Goal: Task Accomplishment & Management: Manage account settings

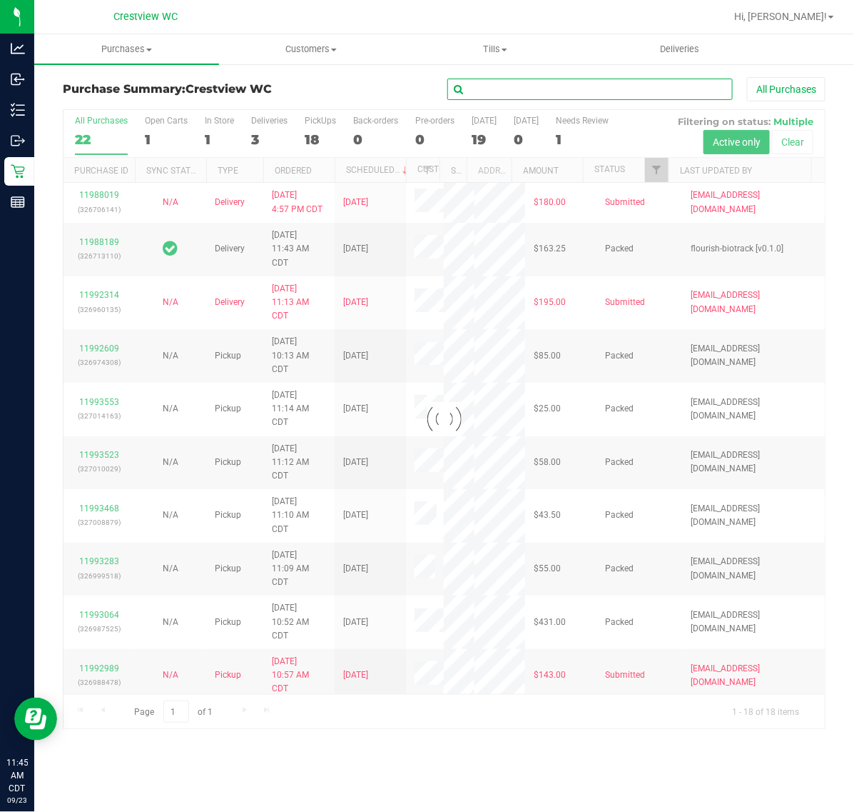
click at [547, 80] on input "text" at bounding box center [590, 89] width 285 height 21
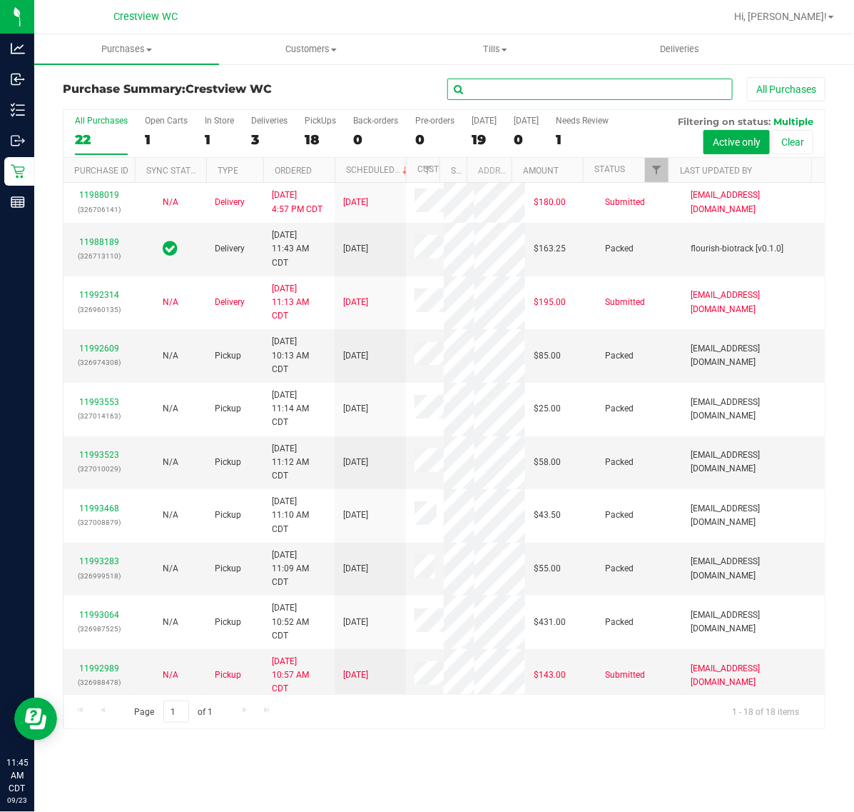
click at [543, 89] on input "text" at bounding box center [590, 89] width 285 height 21
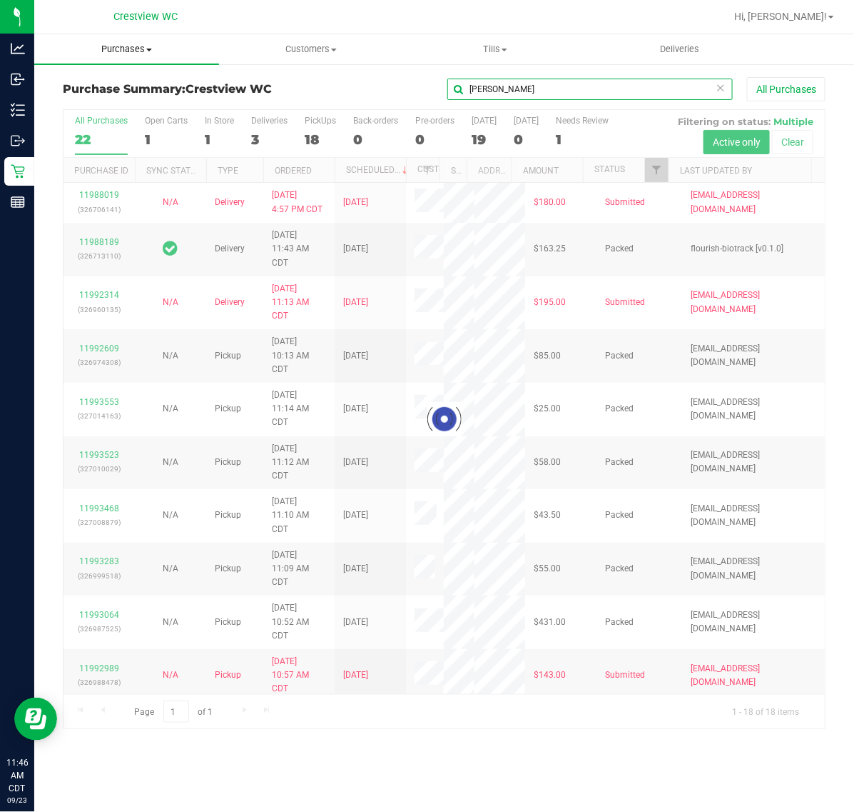
type input "[PERSON_NAME]"
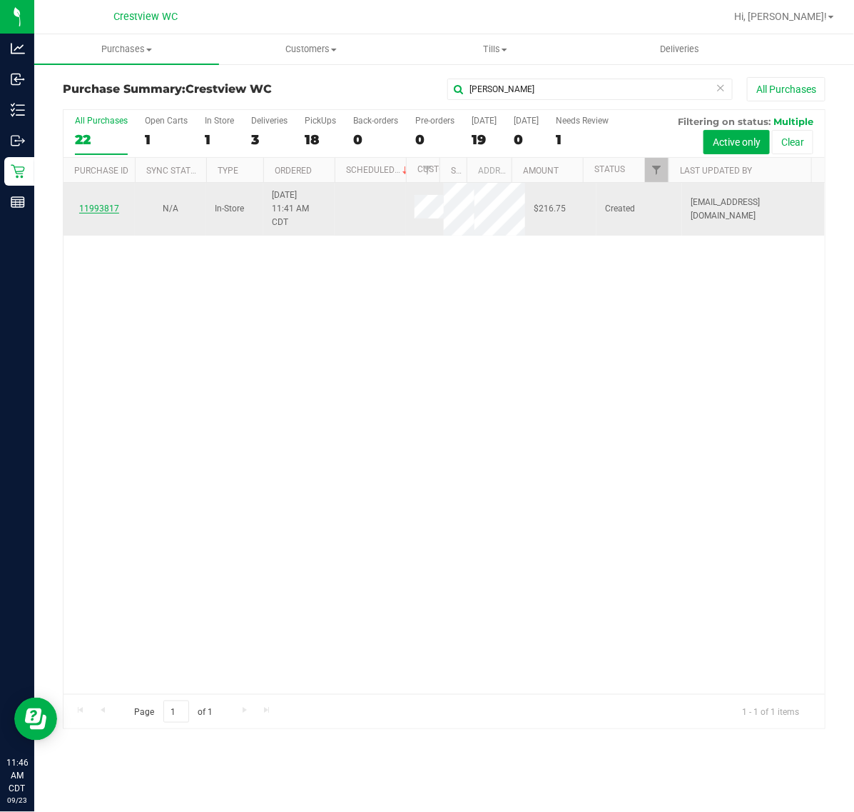
click at [108, 205] on link "11993817" at bounding box center [99, 208] width 40 height 10
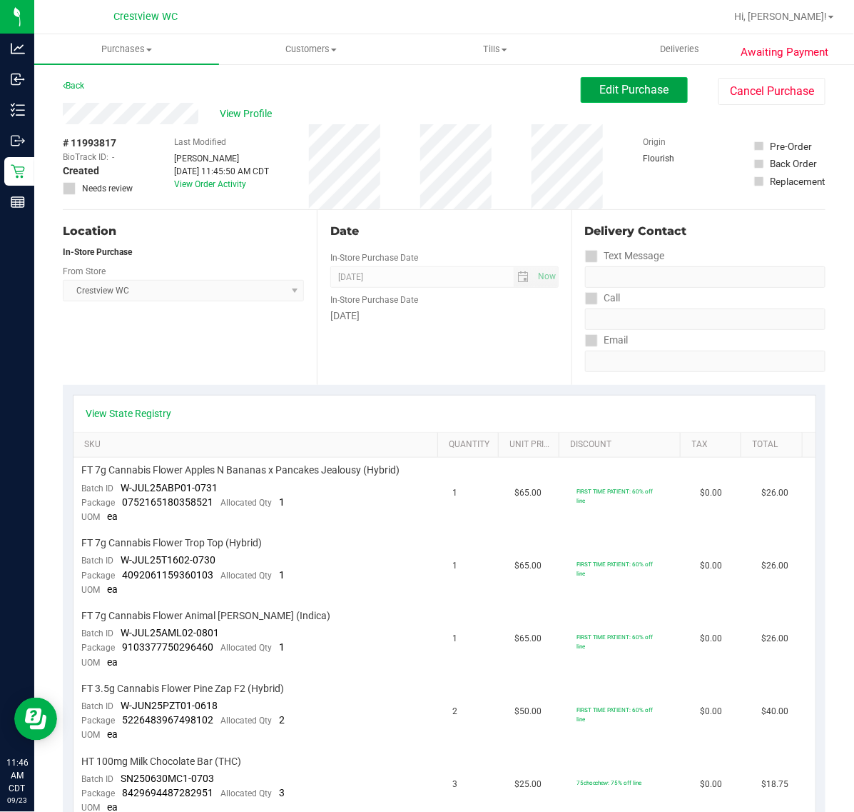
click at [640, 101] on button "Edit Purchase" at bounding box center [634, 90] width 107 height 26
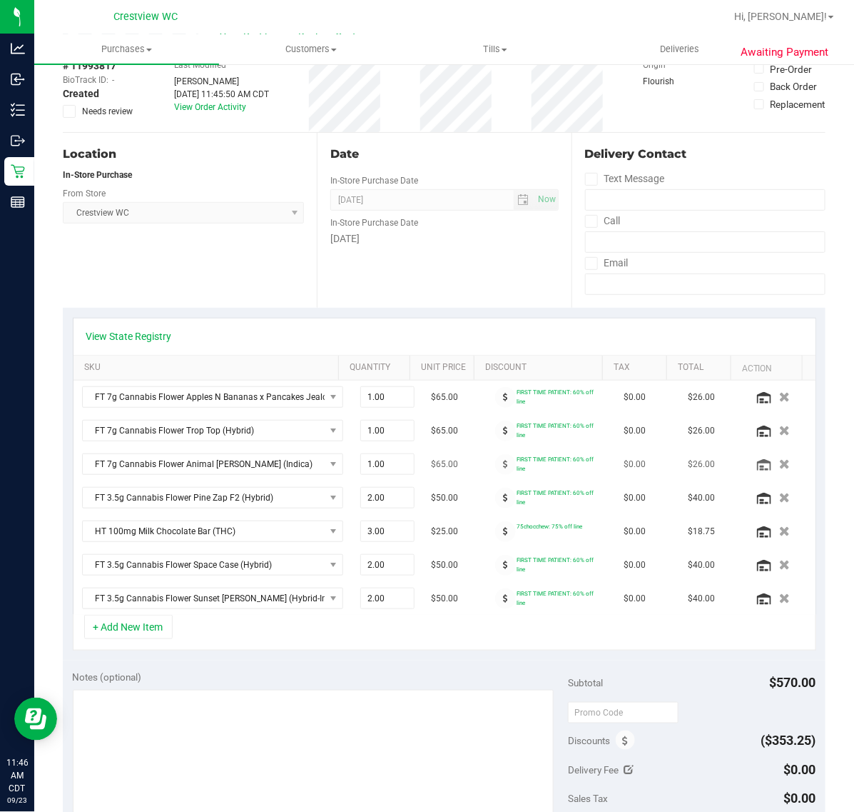
scroll to position [178, 0]
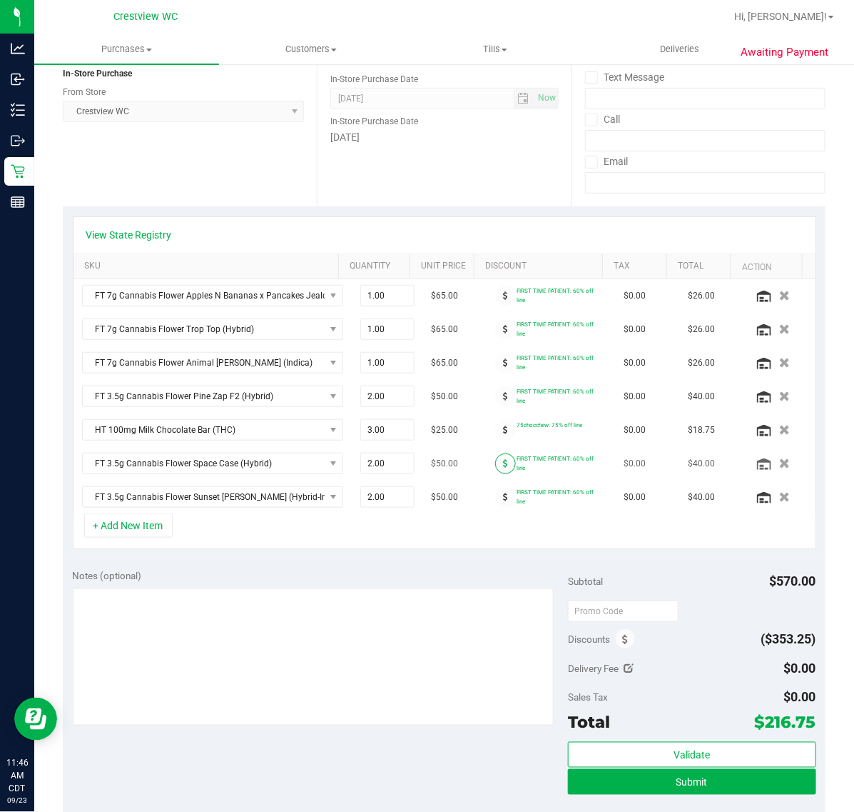
click at [503, 468] on icon at bounding box center [505, 463] width 5 height 9
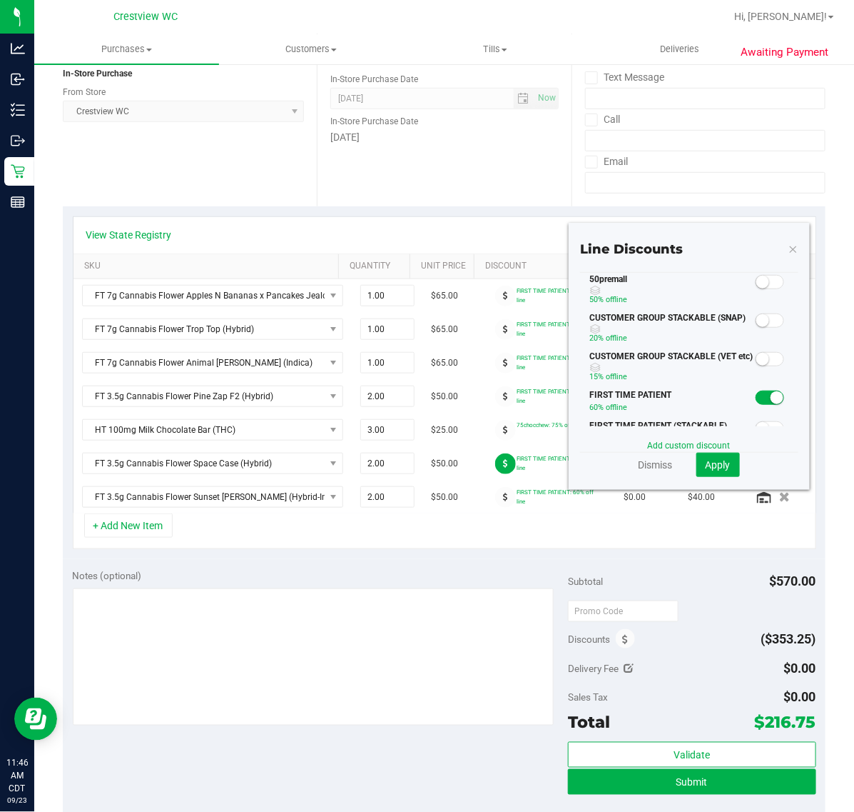
click at [756, 393] on span at bounding box center [770, 397] width 29 height 14
click at [761, 282] on span at bounding box center [770, 282] width 29 height 14
click at [709, 466] on span "Apply" at bounding box center [718, 464] width 25 height 11
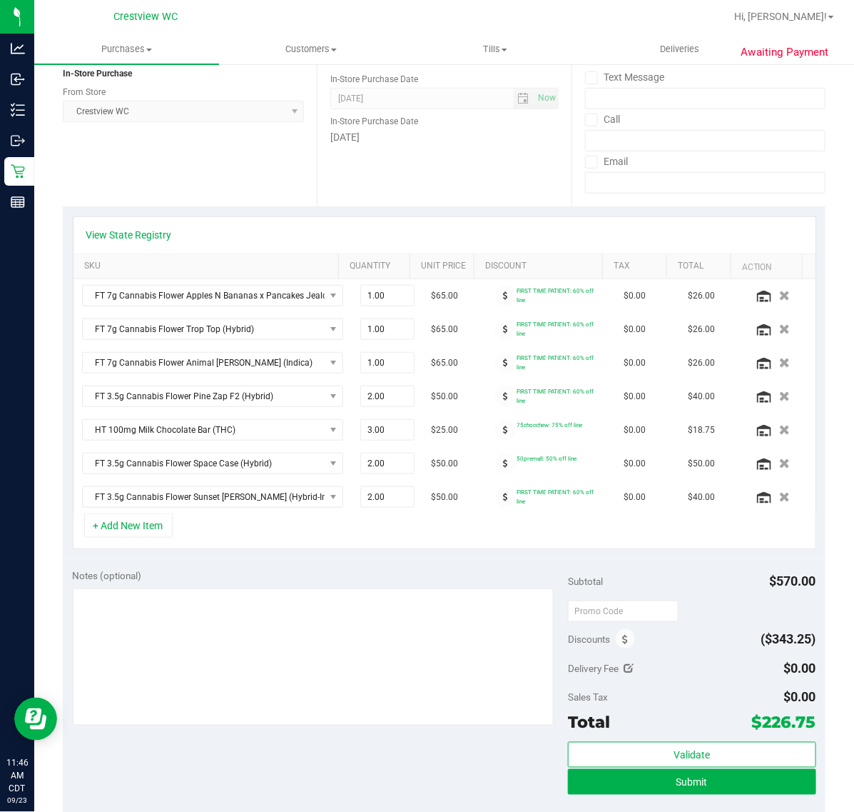
click at [503, 501] on icon at bounding box center [505, 496] width 5 height 9
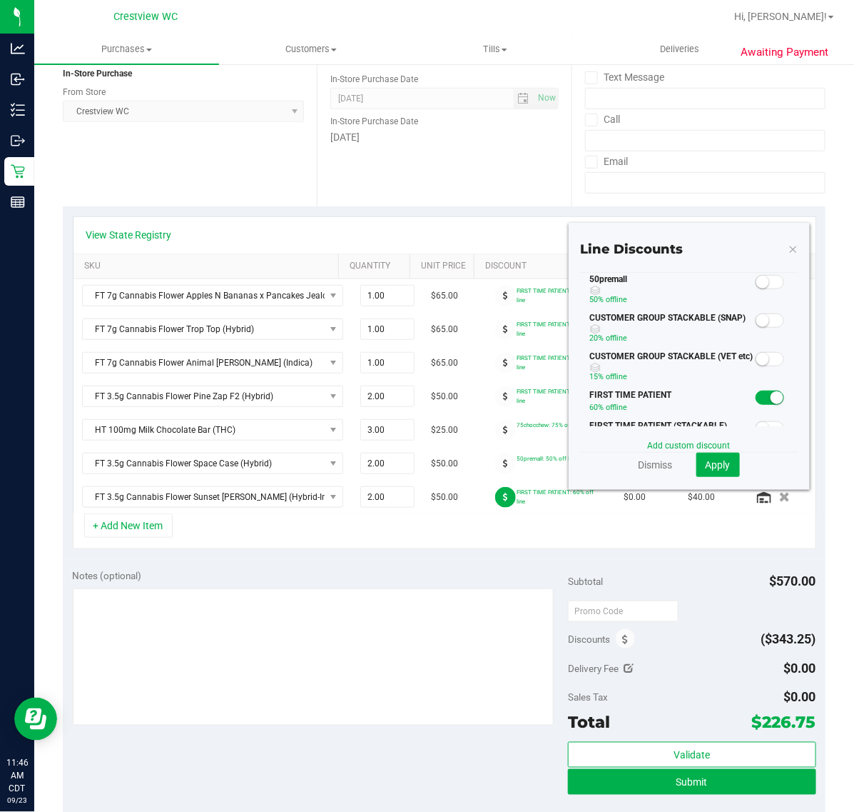
click at [757, 281] on small at bounding box center [763, 282] width 13 height 13
click at [714, 462] on span "Apply" at bounding box center [718, 464] width 25 height 11
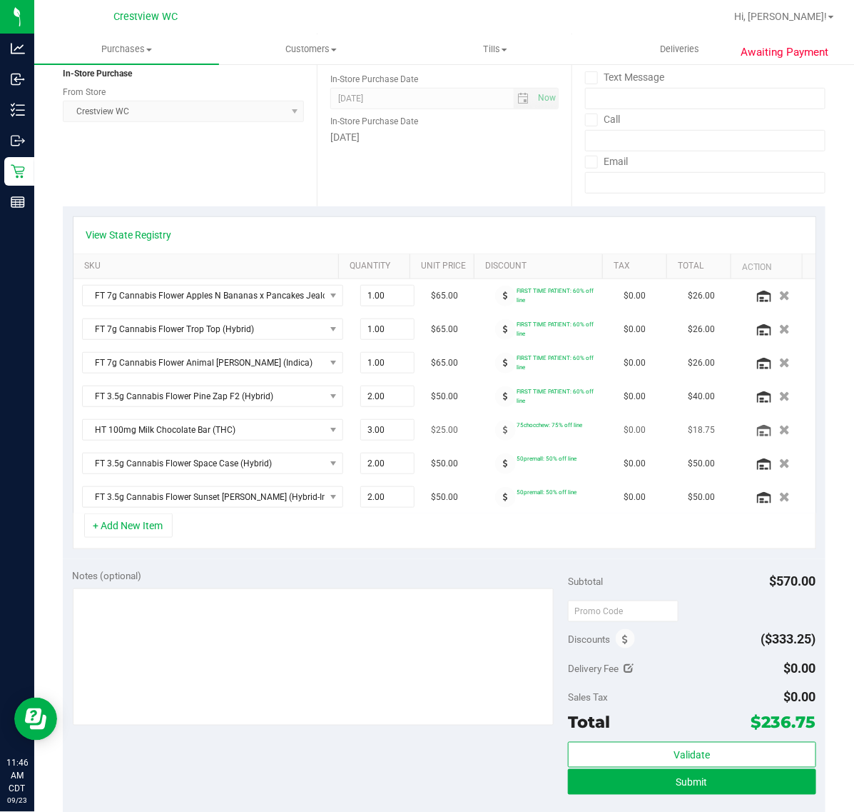
scroll to position [268, 0]
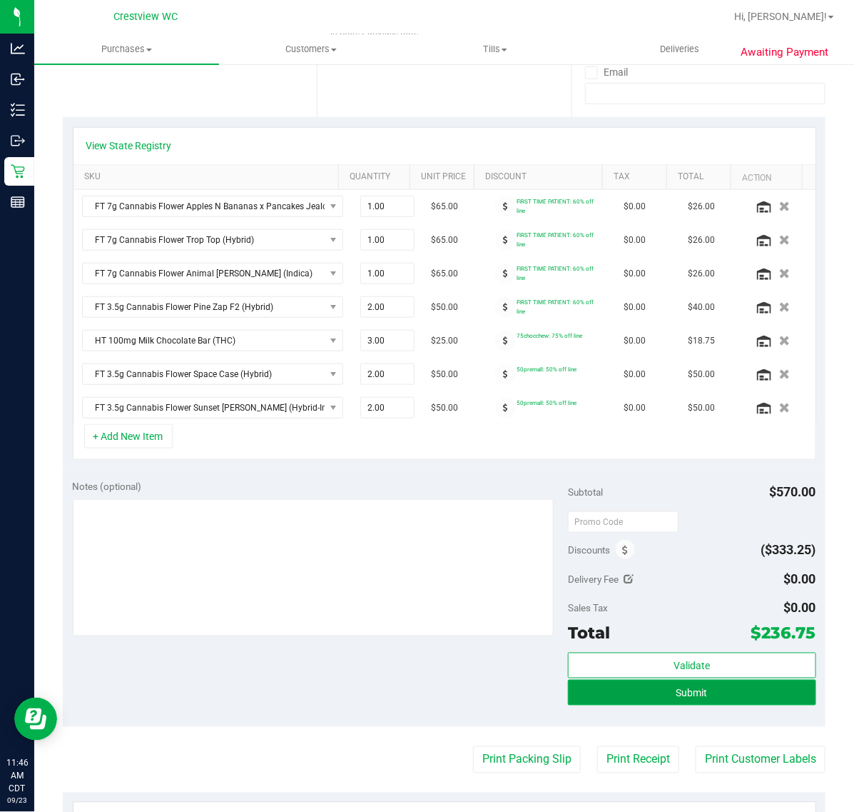
click at [712, 703] on button "Submit" at bounding box center [692, 692] width 248 height 26
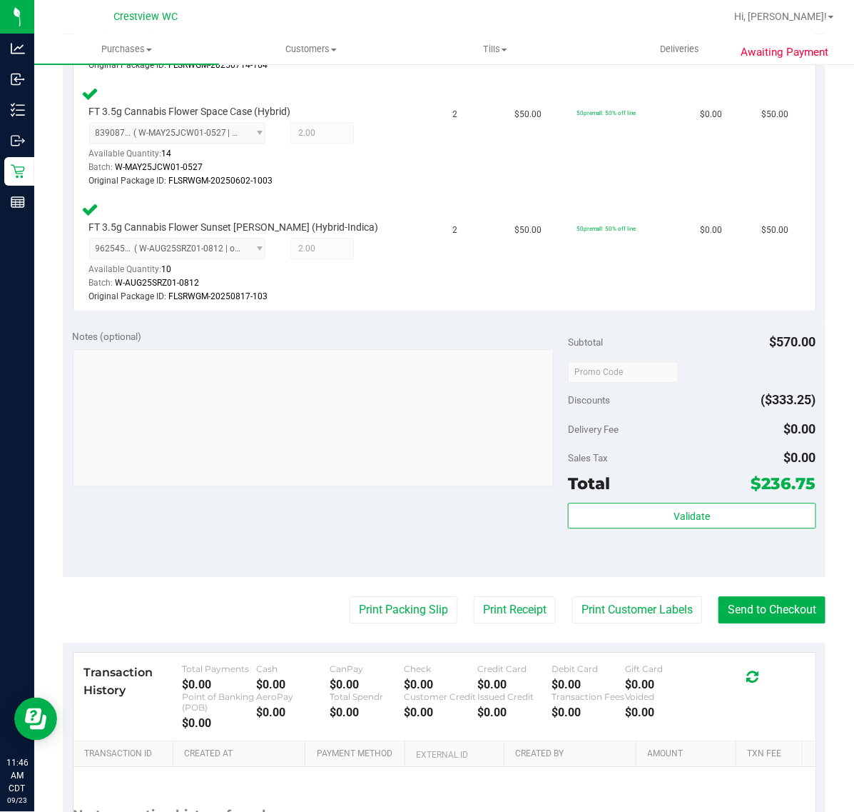
scroll to position [1100, 0]
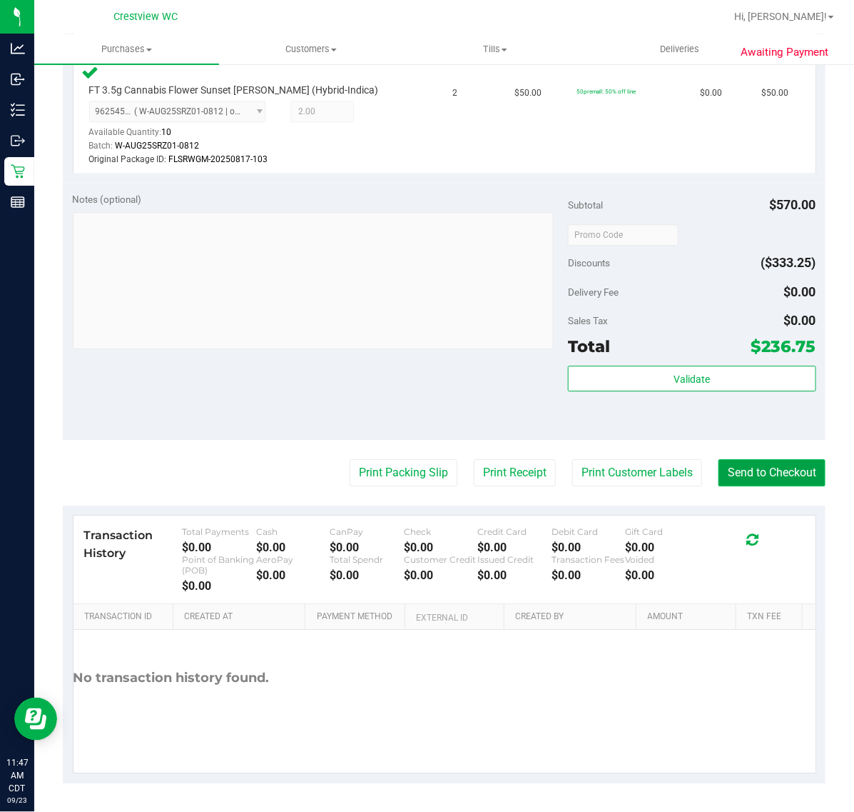
click at [771, 471] on button "Send to Checkout" at bounding box center [772, 472] width 107 height 27
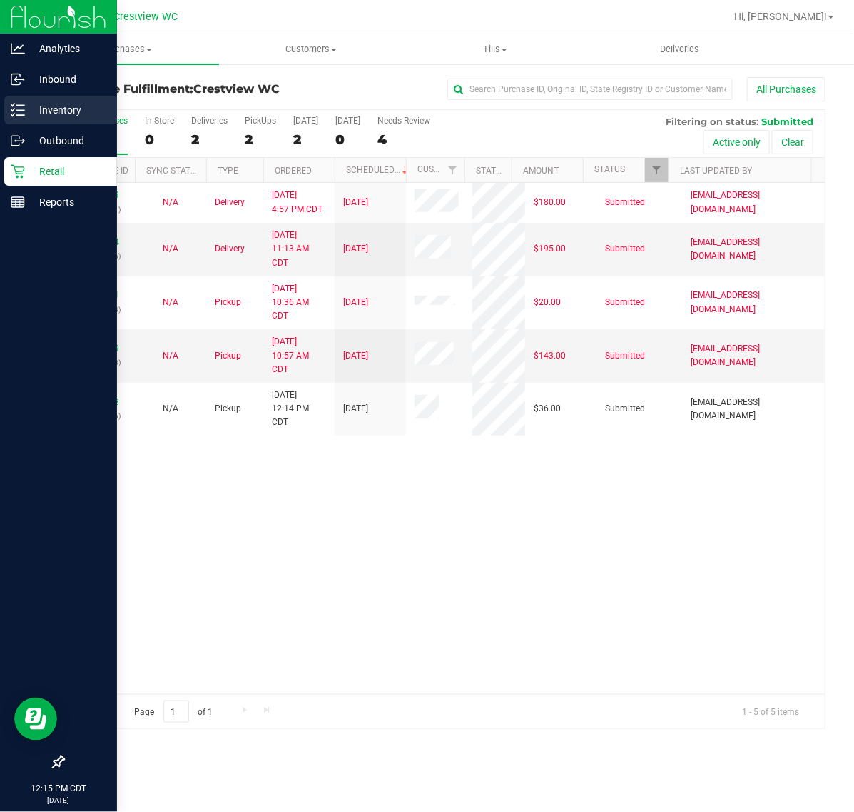
click at [25, 111] on p "Inventory" at bounding box center [68, 109] width 86 height 17
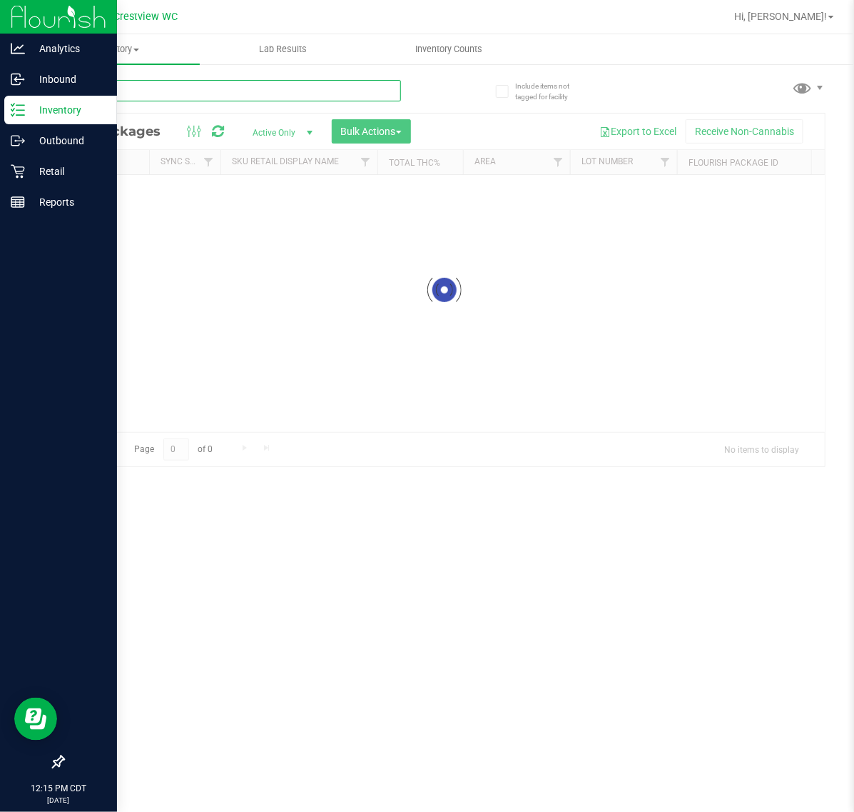
click at [247, 94] on input "text" at bounding box center [232, 90] width 338 height 21
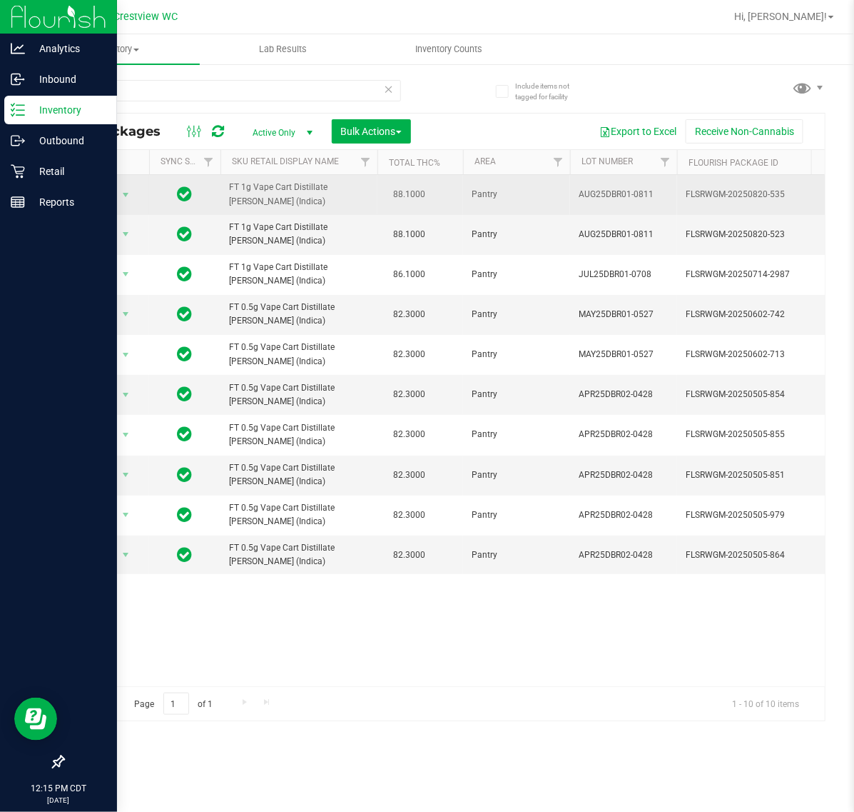
click at [257, 191] on span "FT 1g Vape Cart Distillate Donny Burger (Indica)" at bounding box center [299, 194] width 140 height 27
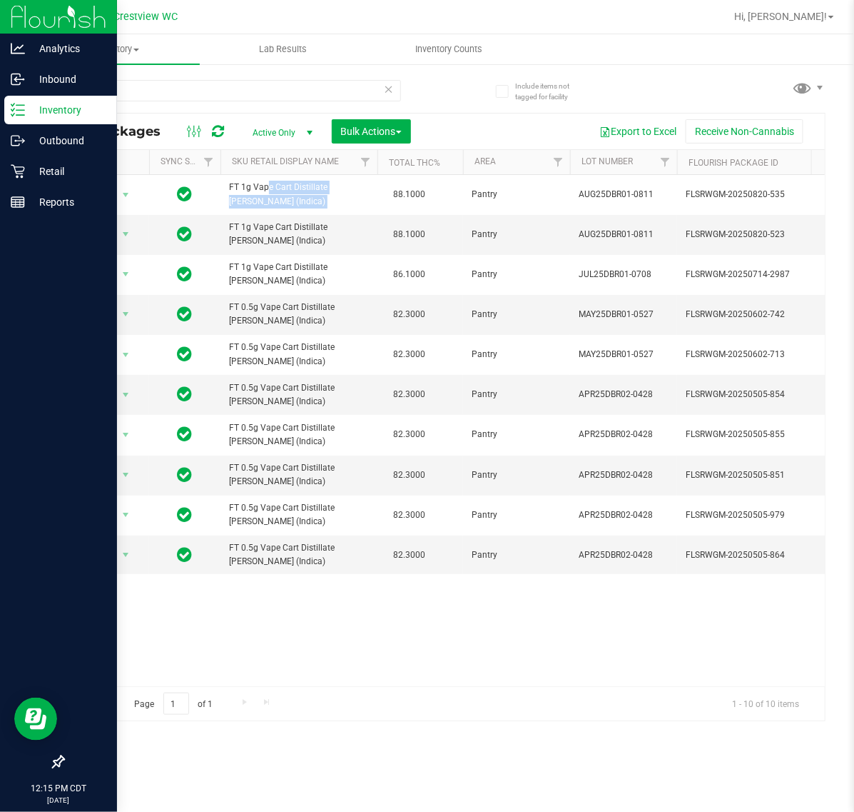
copy td "FT 1g Vape Cart Distillate Donny Burger (Indica)"
click at [148, 100] on input "dbr" at bounding box center [232, 90] width 338 height 21
paste input "FT 1g Vape Cart Distillate Donny Burger (Indica)"
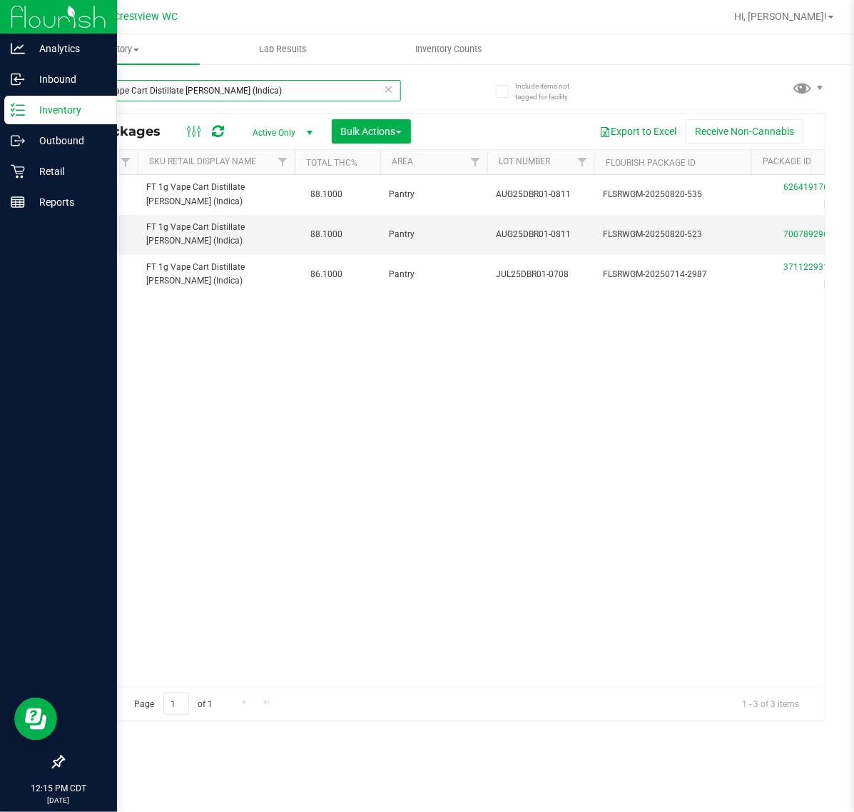
scroll to position [0, 211]
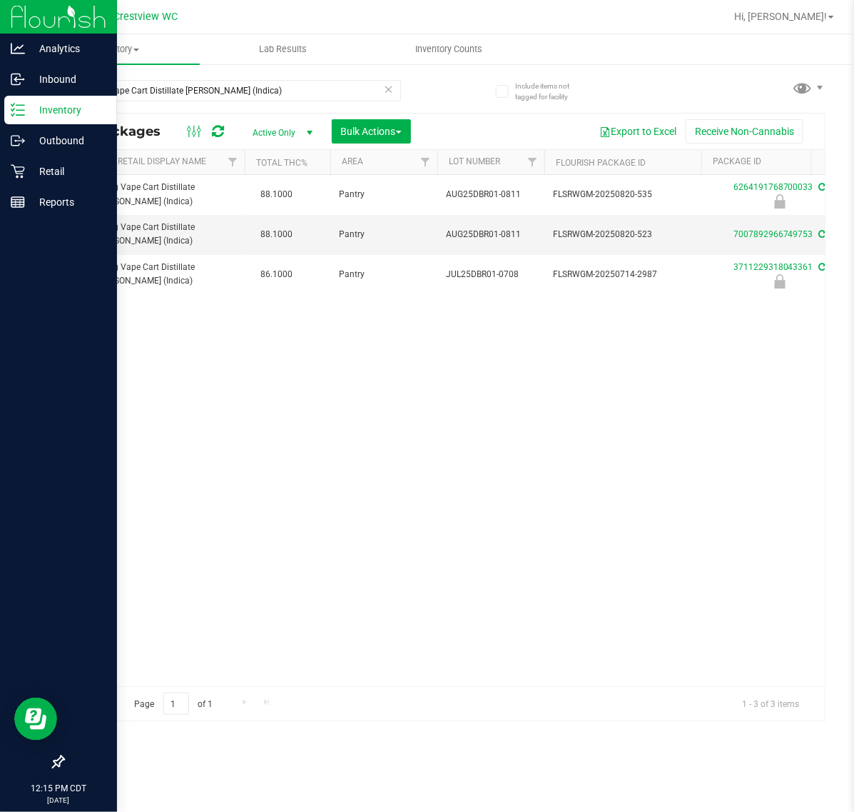
drag, startPoint x: 311, startPoint y: 577, endPoint x: 308, endPoint y: 568, distance: 9.3
click at [309, 572] on div "Action Action Edit attributes Global inventory Locate package Package audit log…" at bounding box center [445, 430] width 762 height 511
click at [283, 90] on input "FT 1g Vape Cart Distillate Donny Burger (Indica)" at bounding box center [232, 90] width 338 height 21
click at [284, 86] on input "FT 1g Vape Cart Distillate Donny Burger (Indica)" at bounding box center [232, 90] width 338 height 21
click at [285, 86] on input "FT 1g Vape Cart Distillate Donny Burger (Indica)" at bounding box center [232, 90] width 338 height 21
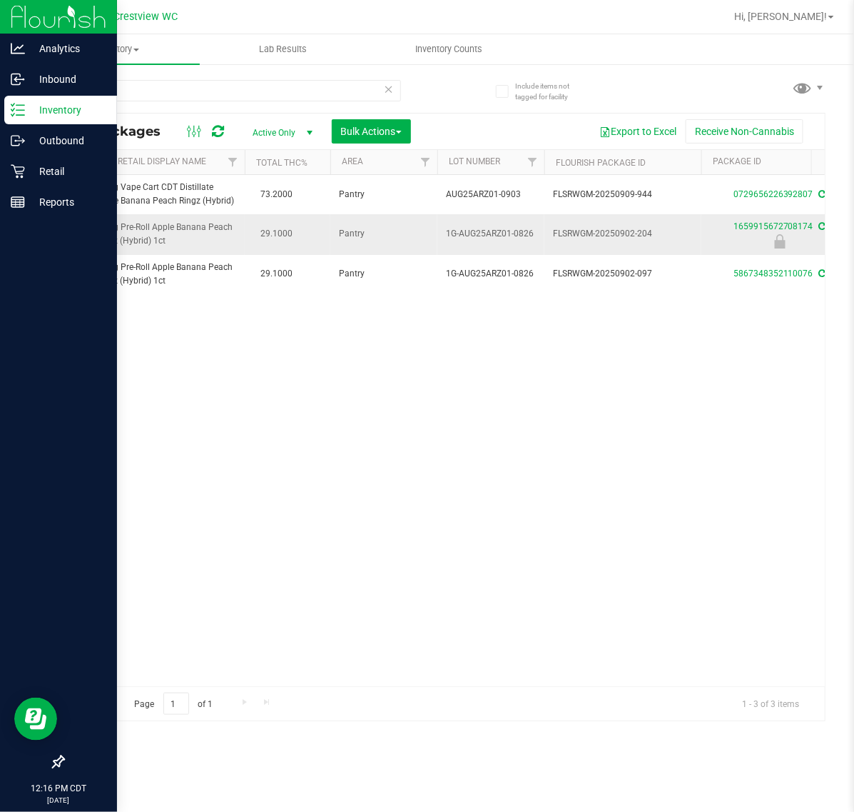
click at [153, 231] on span "FT 1g Pre-Roll Apple Banana Peach Ringz (Hybrid) 1ct" at bounding box center [166, 234] width 140 height 27
copy td "FT 1g Pre-Roll Apple Banana Peach Ringz (Hybrid) 1ct"
click at [141, 86] on input "arz" at bounding box center [232, 90] width 338 height 21
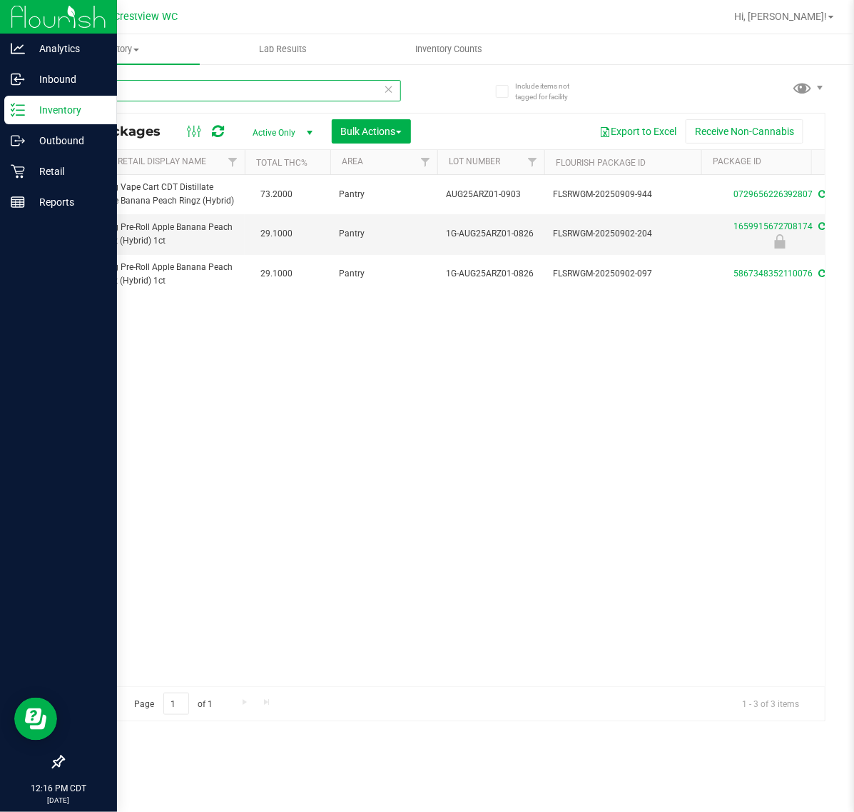
click at [141, 86] on input "arz" at bounding box center [232, 90] width 338 height 21
paste input "FT 1g Pre-Roll Apple Banana Peach Ringz (Hybrid) 1ct"
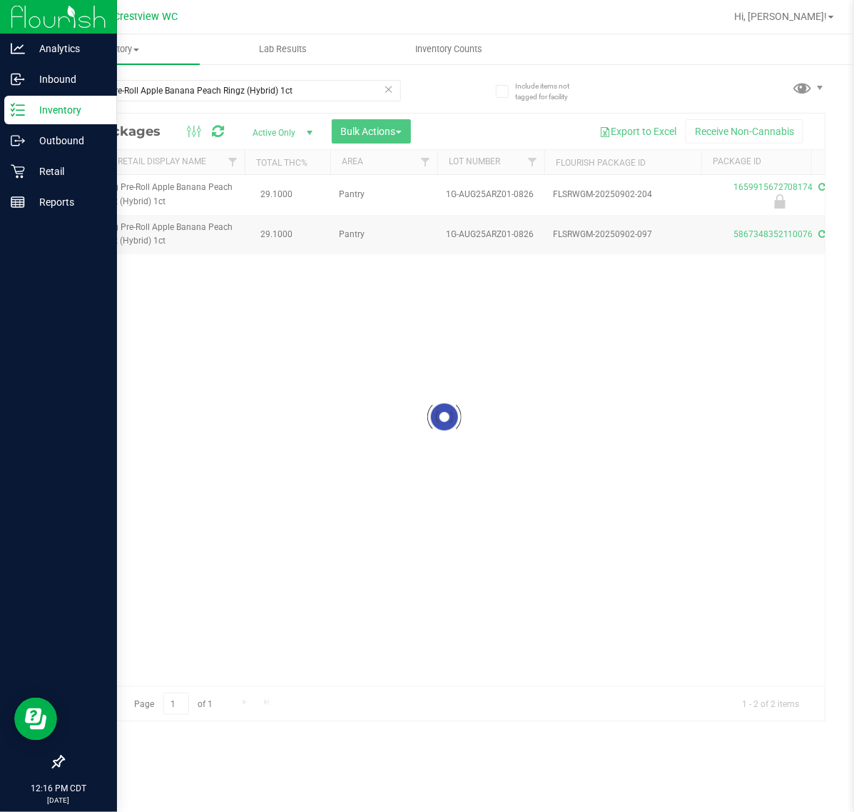
drag, startPoint x: 168, startPoint y: 678, endPoint x: 189, endPoint y: 679, distance: 21.4
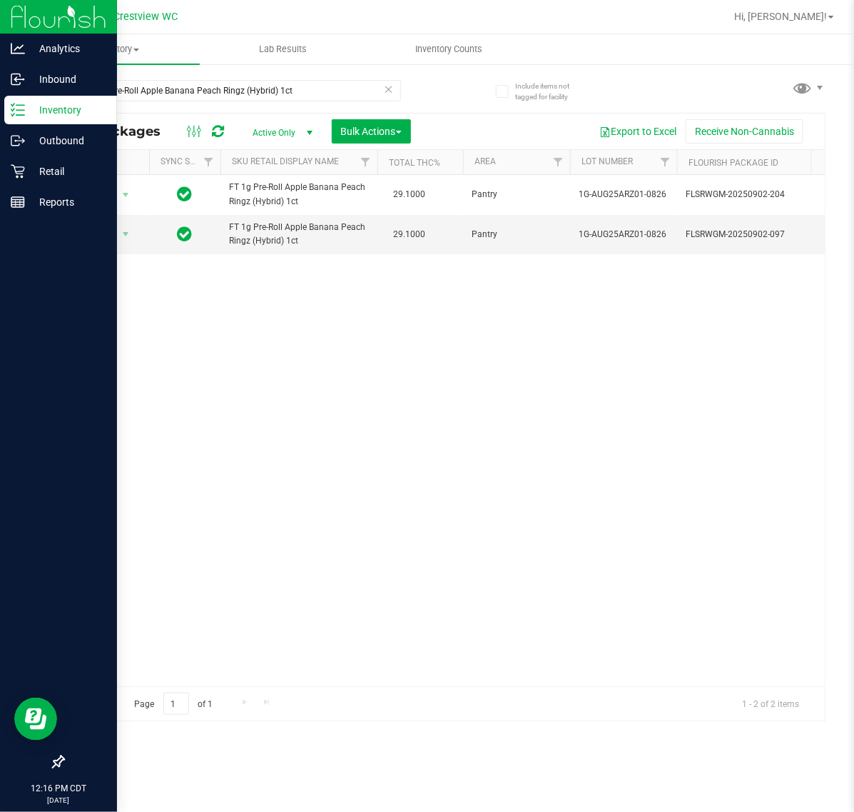
click at [231, 489] on div "Action Action Edit attributes Global inventory Locate package Package audit log…" at bounding box center [445, 430] width 762 height 511
click at [136, 84] on input "FT 1g Pre-Roll Apple Banana Peach Ringz (Hybrid) 1ct" at bounding box center [232, 90] width 338 height 21
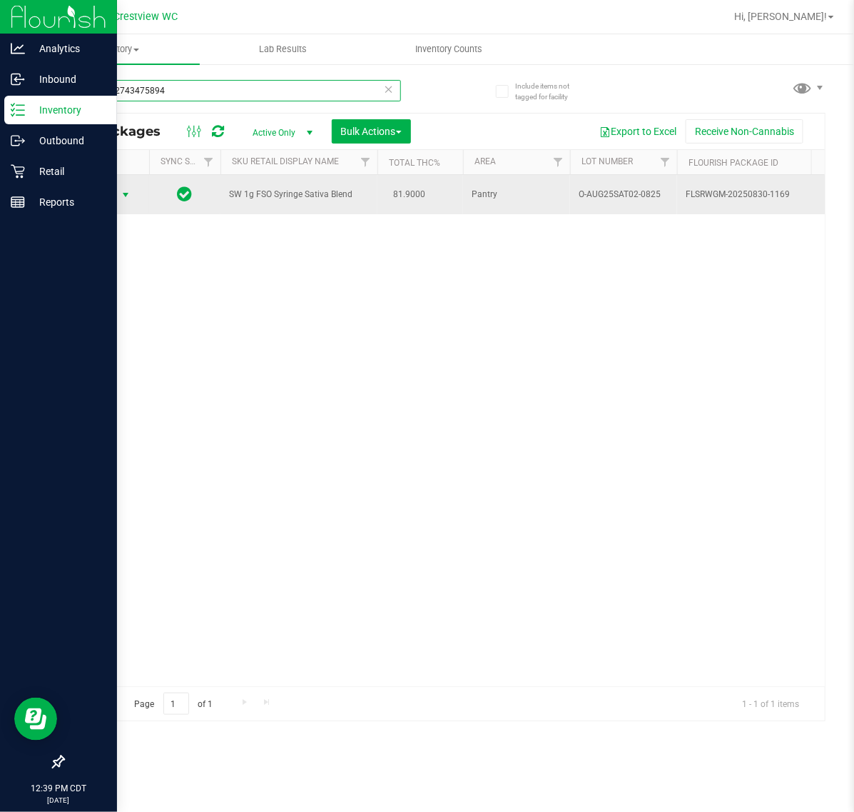
type input "0835242743475894"
click at [106, 201] on span "Action" at bounding box center [97, 195] width 39 height 20
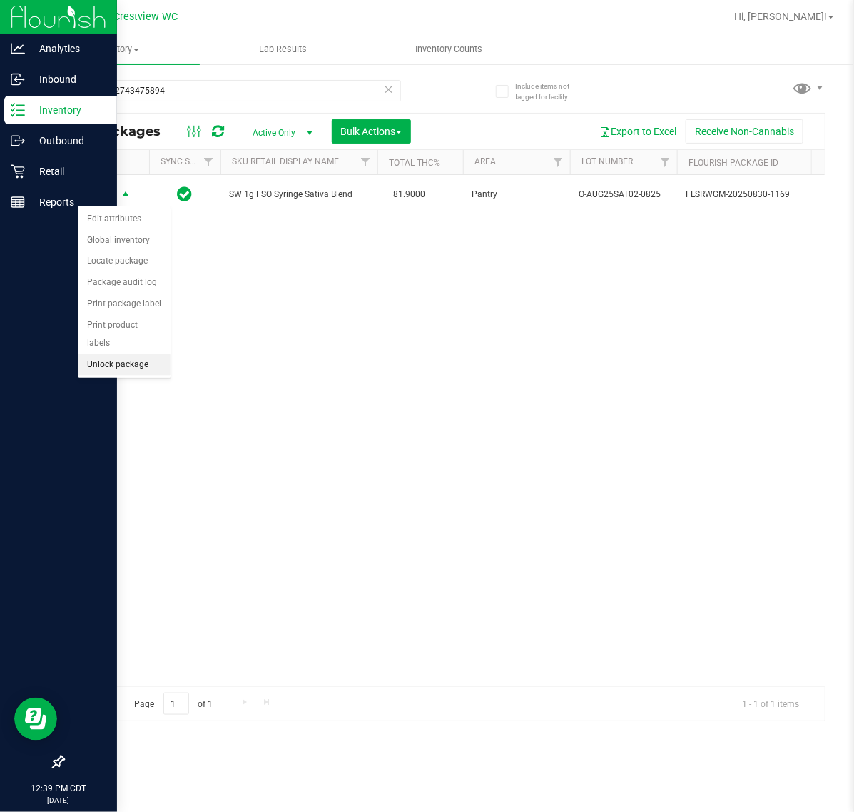
click at [136, 354] on li "Unlock package" at bounding box center [125, 364] width 92 height 21
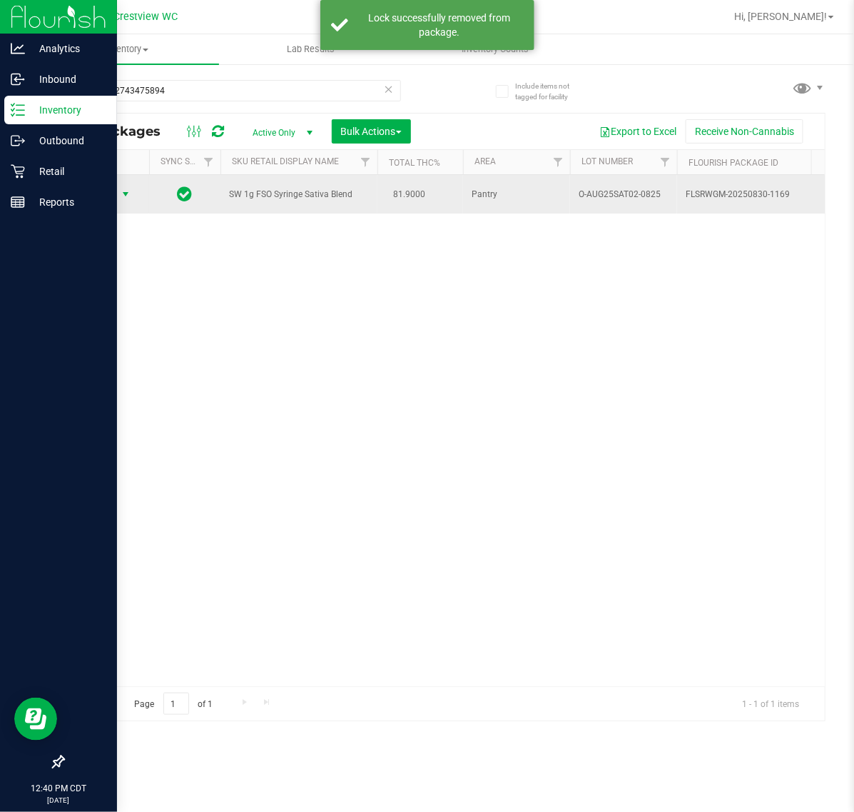
click at [121, 194] on span "select" at bounding box center [125, 193] width 11 height 11
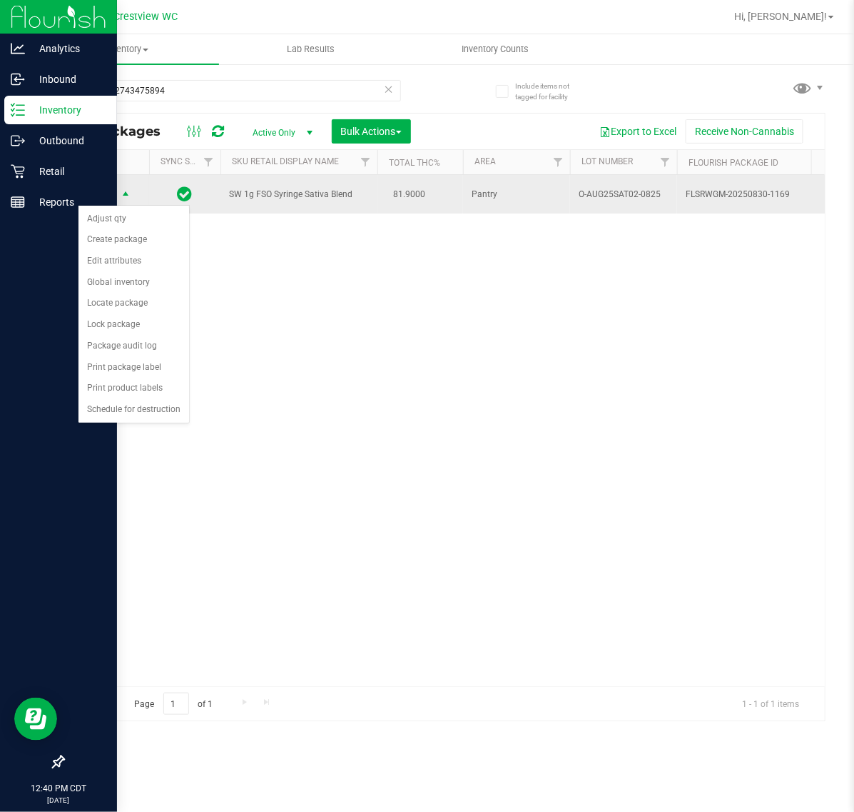
click at [315, 206] on td "SW 1g FSO Syringe Sativa Blend" at bounding box center [299, 194] width 157 height 39
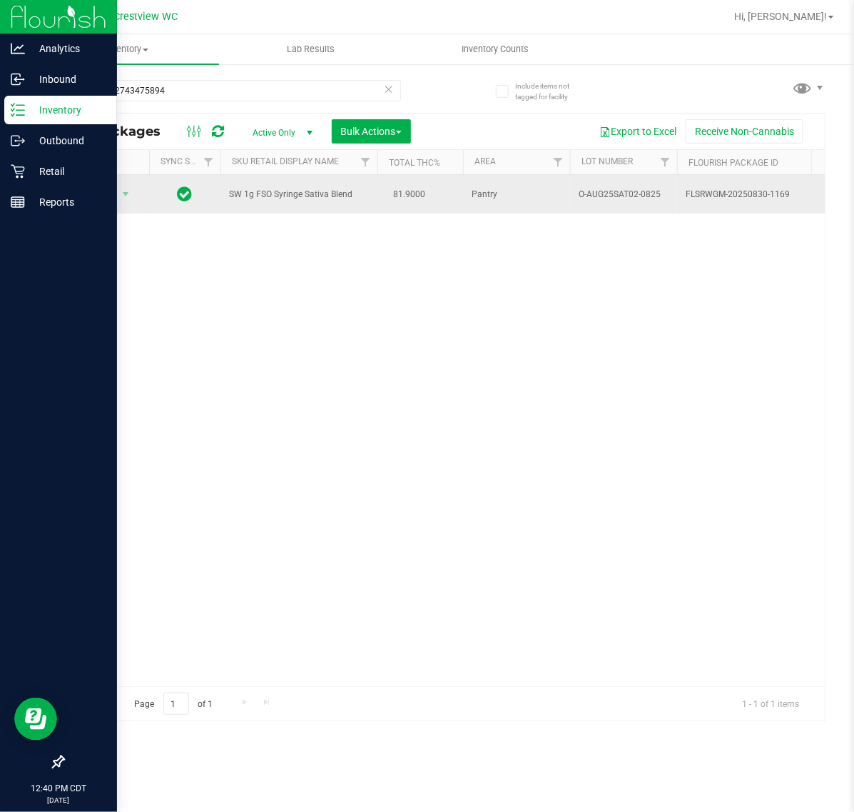
click at [319, 193] on span "SW 1g FSO Syringe Sativa Blend" at bounding box center [299, 195] width 140 height 14
copy td "SW 1g FSO Syringe Sativa Blend"
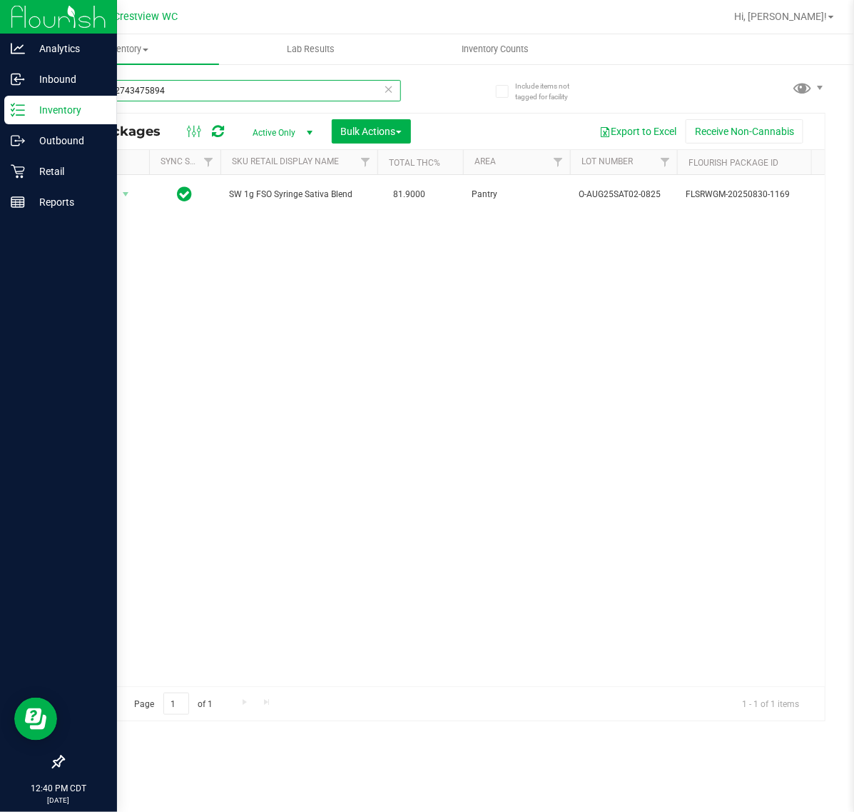
click at [223, 93] on input "0835242743475894" at bounding box center [232, 90] width 338 height 21
paste input "SW 1g FSO Syringe Sativa Blend"
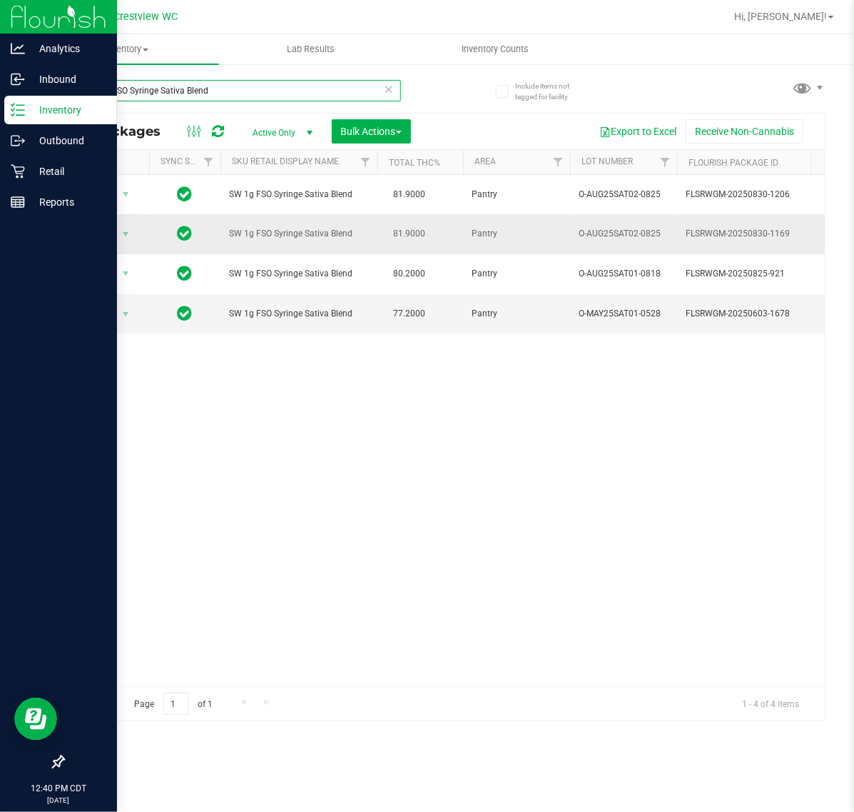
type input "SW 1g FSO Syringe Sativa Blend"
click at [113, 233] on span "Action" at bounding box center [97, 234] width 39 height 20
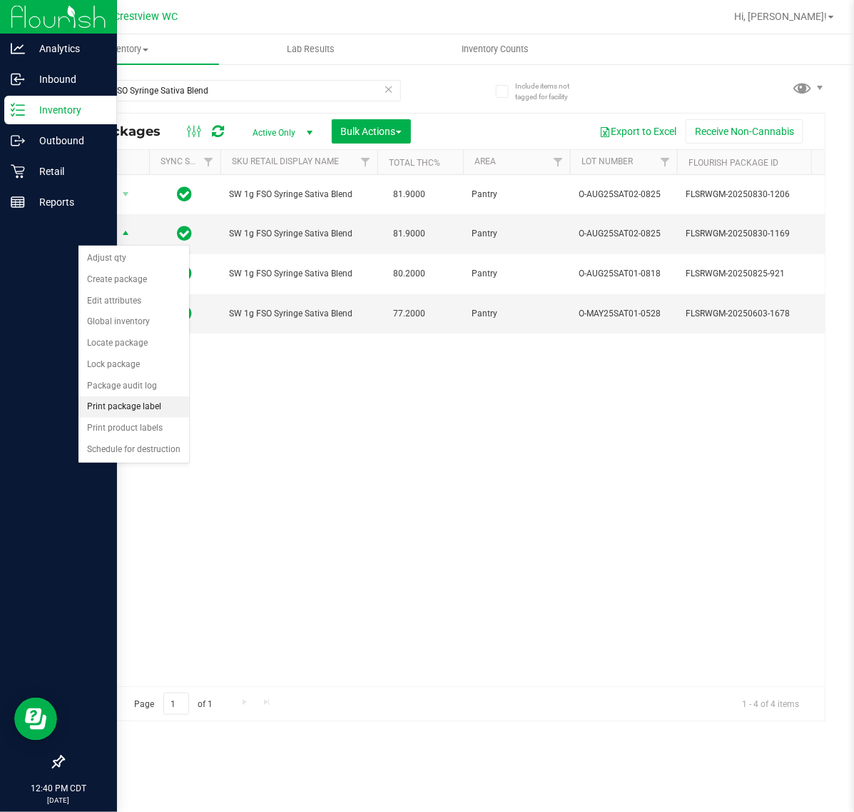
click at [162, 405] on li "Print package label" at bounding box center [134, 406] width 111 height 21
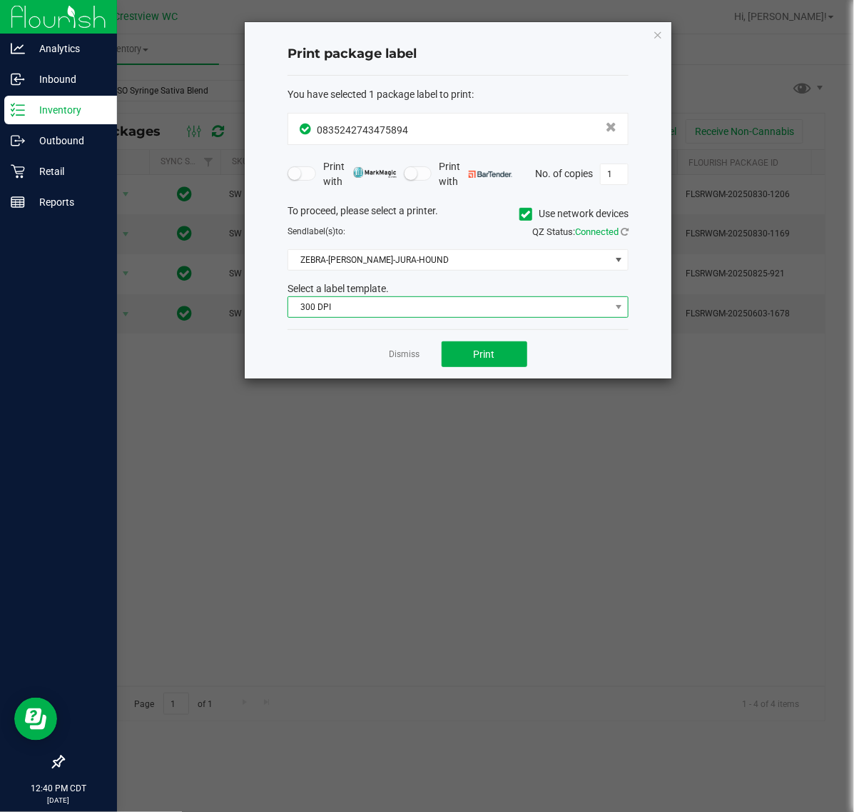
click at [429, 303] on span "300 DPI" at bounding box center [449, 307] width 322 height 20
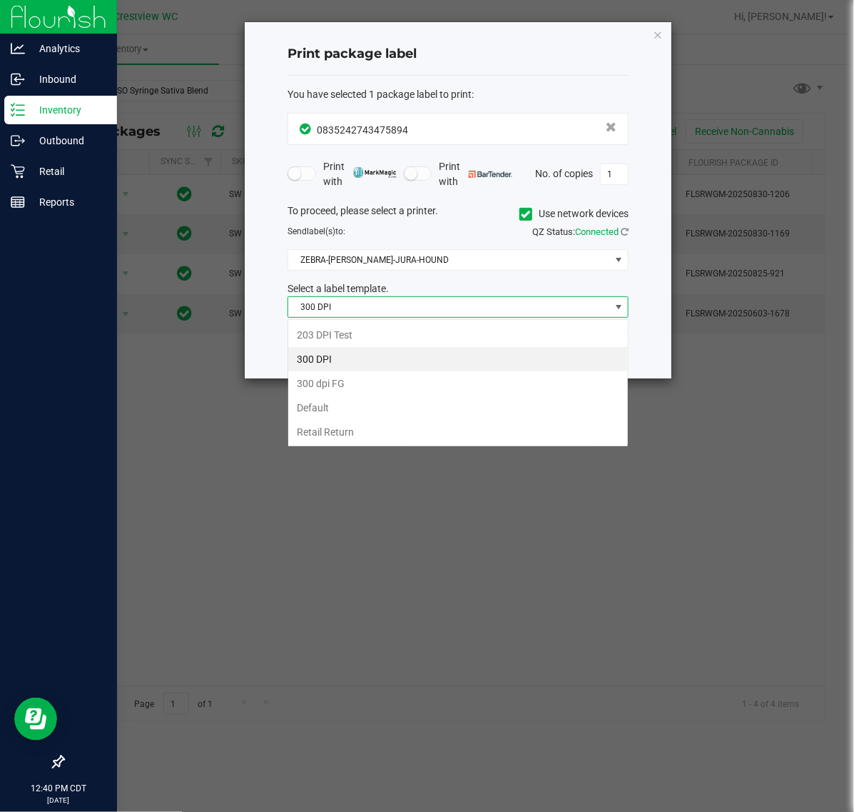
scroll to position [22, 340]
click at [393, 333] on li "203 DPI Test" at bounding box center [458, 335] width 340 height 24
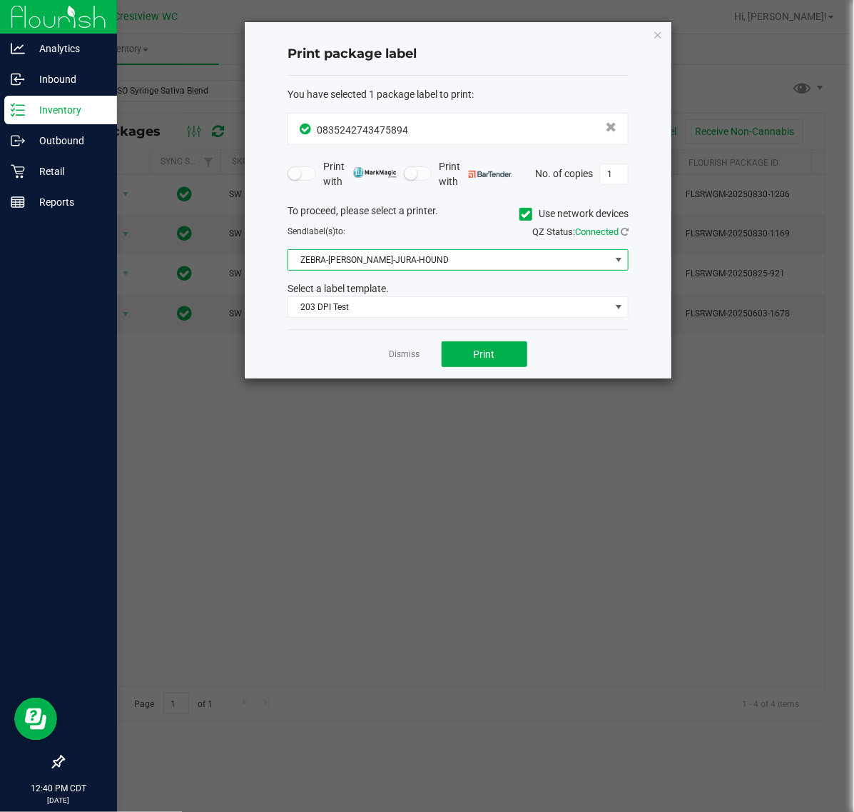
click at [451, 255] on span "ZEBRA-BRUNO-JURA-HOUND" at bounding box center [449, 260] width 322 height 20
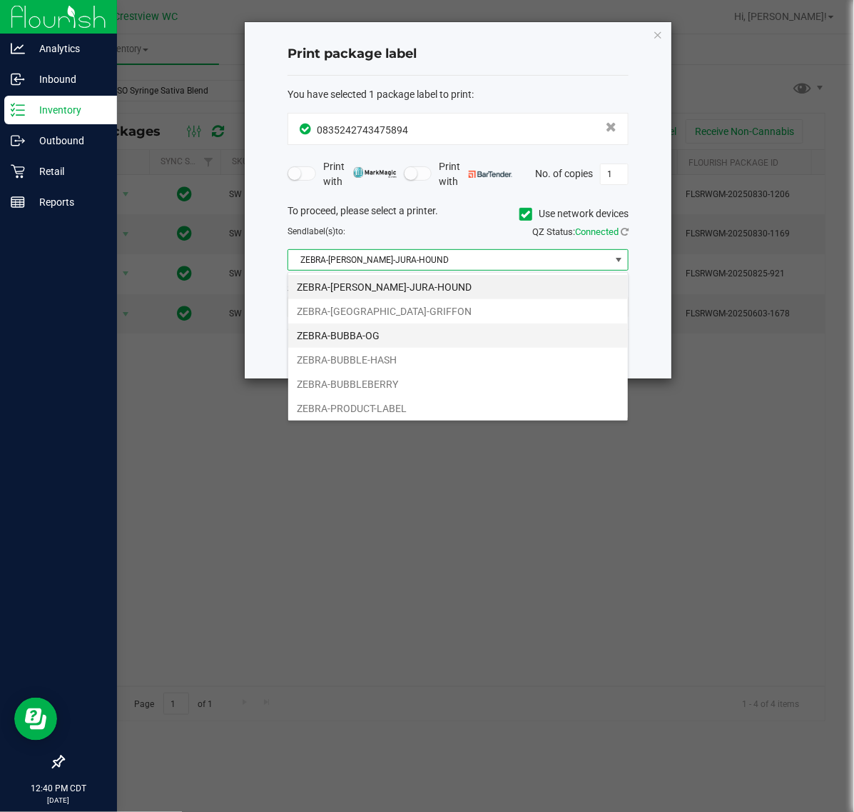
click at [430, 343] on li "ZEBRA-BUBBA-OG" at bounding box center [458, 335] width 340 height 24
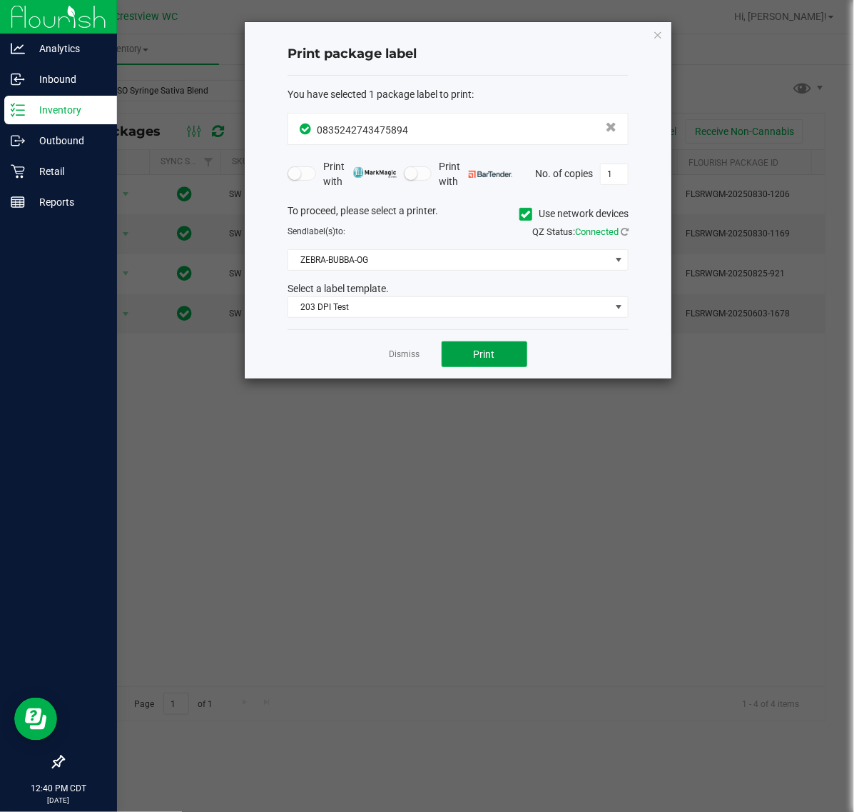
drag, startPoint x: 491, startPoint y: 348, endPoint x: 477, endPoint y: 336, distance: 18.3
click at [487, 341] on div "Dismiss Print" at bounding box center [458, 353] width 341 height 49
click at [500, 352] on button "Print" at bounding box center [485, 354] width 86 height 26
click at [411, 358] on link "Dismiss" at bounding box center [405, 354] width 31 height 12
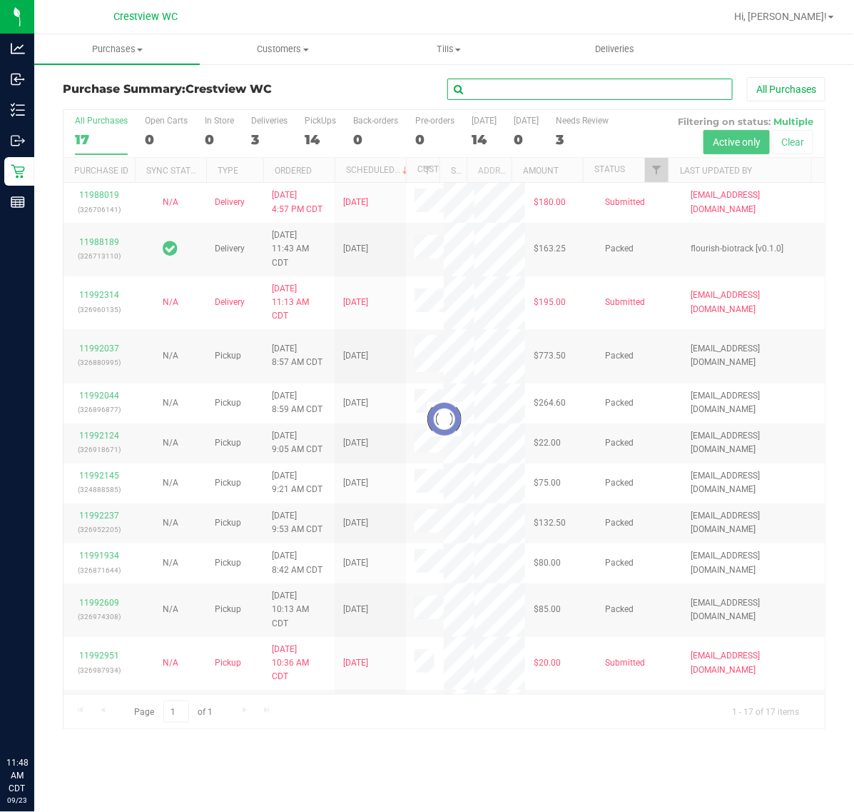
click at [494, 84] on input "text" at bounding box center [590, 89] width 285 height 21
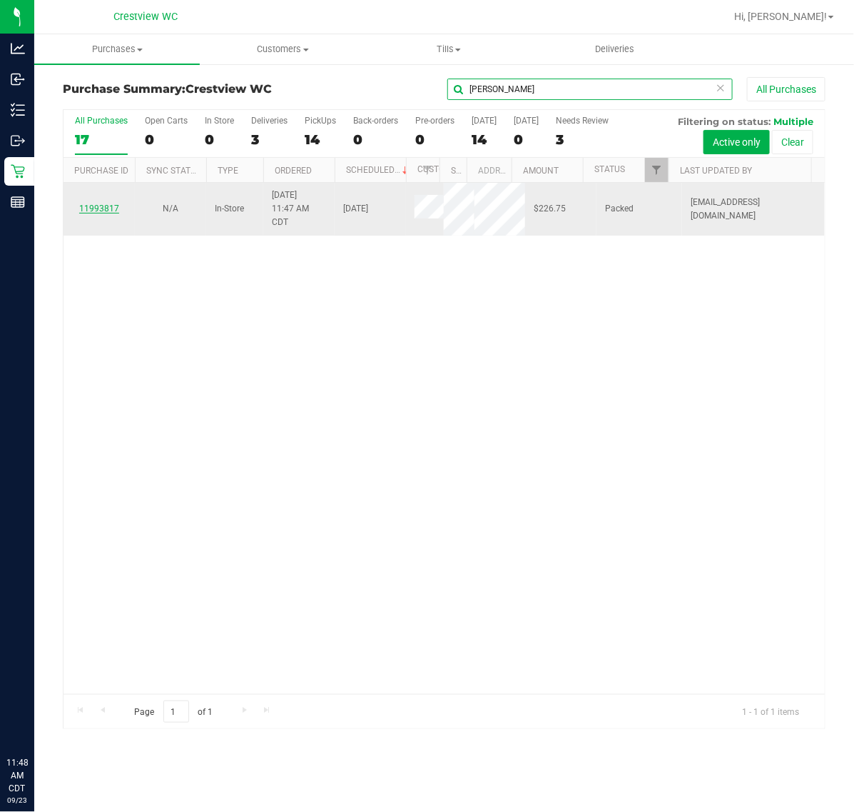
type input "[PERSON_NAME]"
click at [103, 213] on link "11993817" at bounding box center [99, 208] width 40 height 10
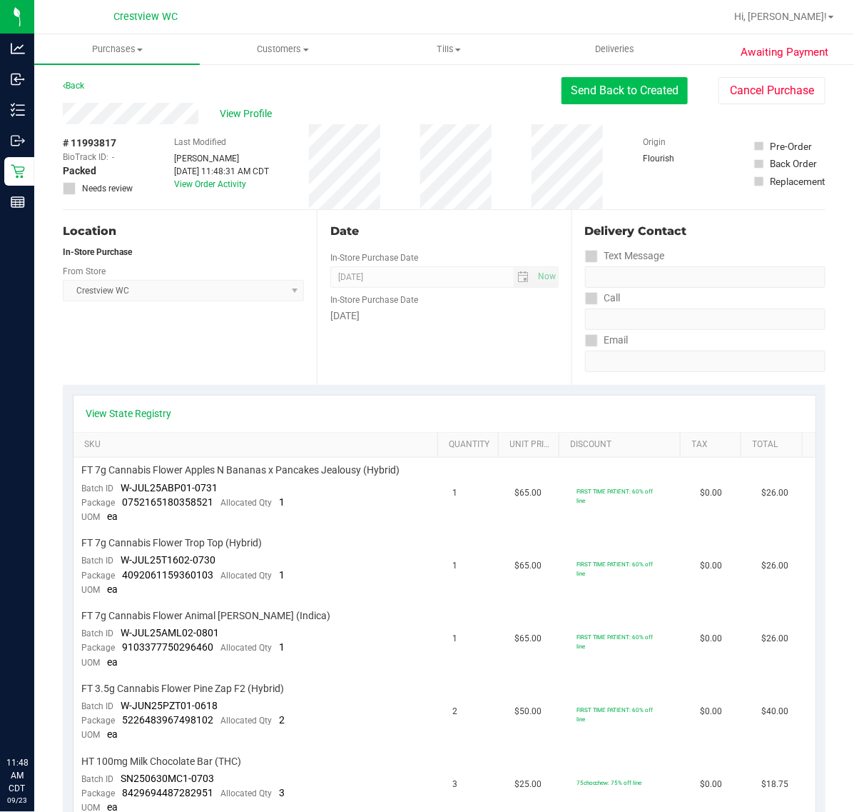
click at [628, 86] on button "Send Back to Created" at bounding box center [625, 90] width 126 height 27
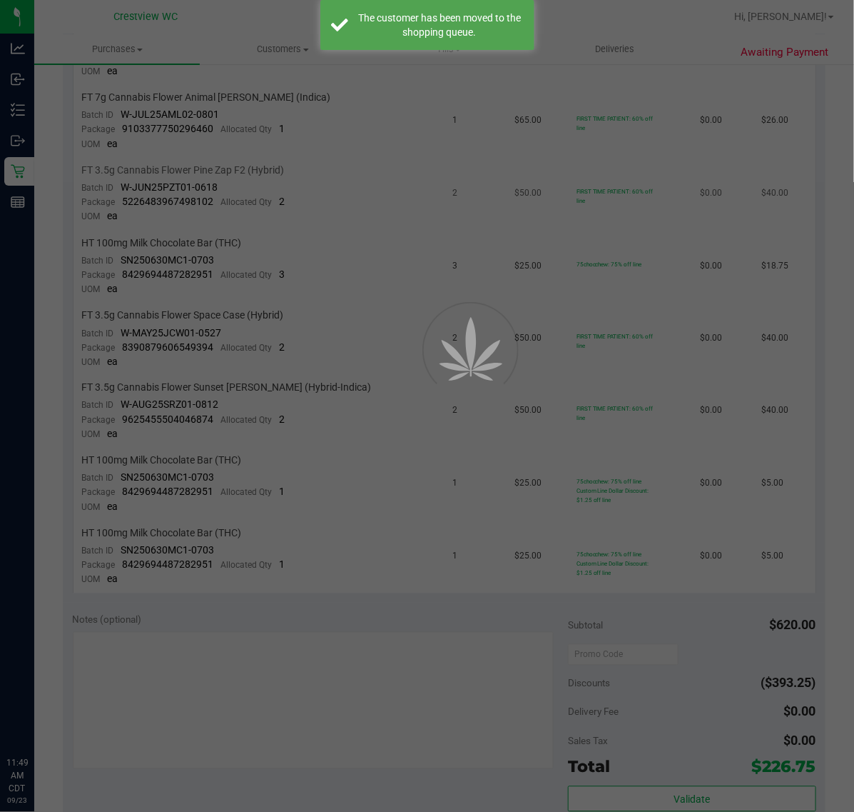
scroll to position [535, 0]
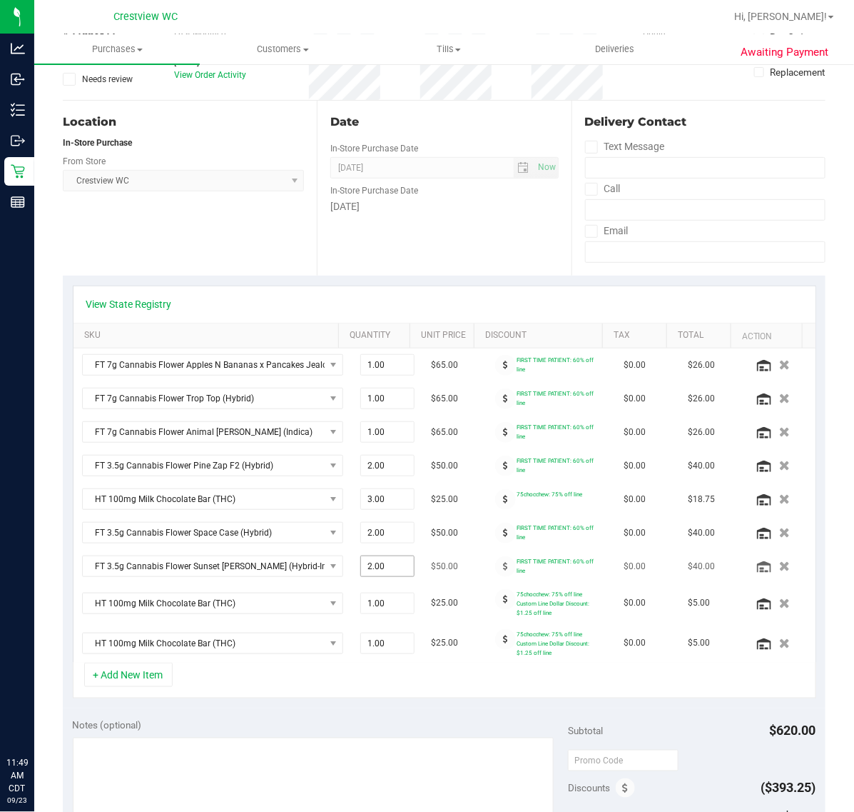
scroll to position [268, 0]
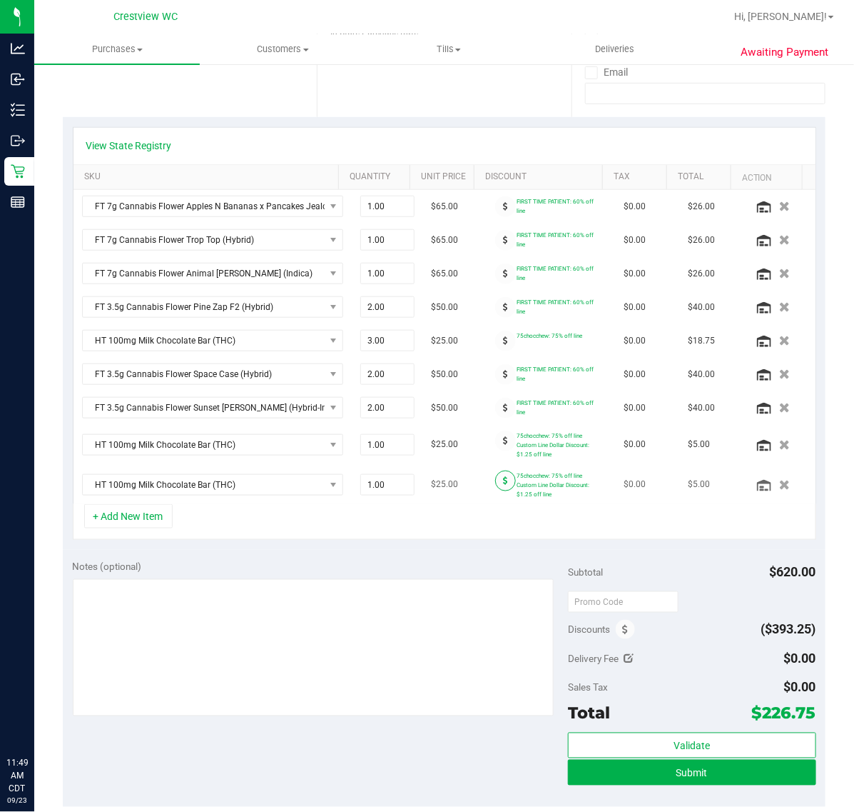
click at [495, 489] on span at bounding box center [505, 480] width 21 height 21
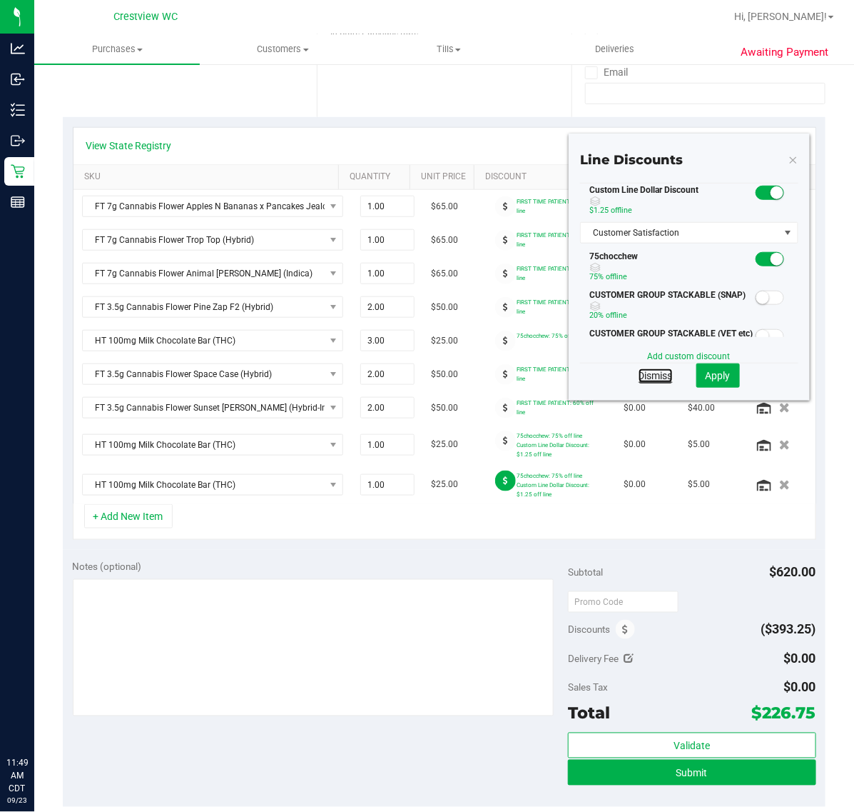
click at [642, 375] on link "Dismiss" at bounding box center [656, 375] width 34 height 14
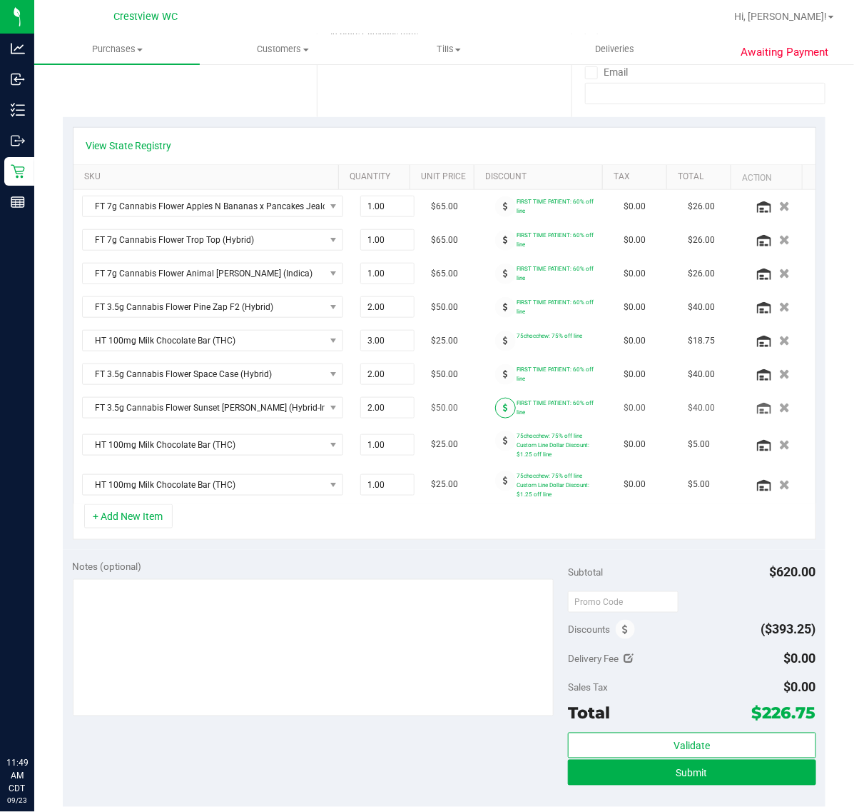
click at [495, 413] on span at bounding box center [505, 408] width 21 height 21
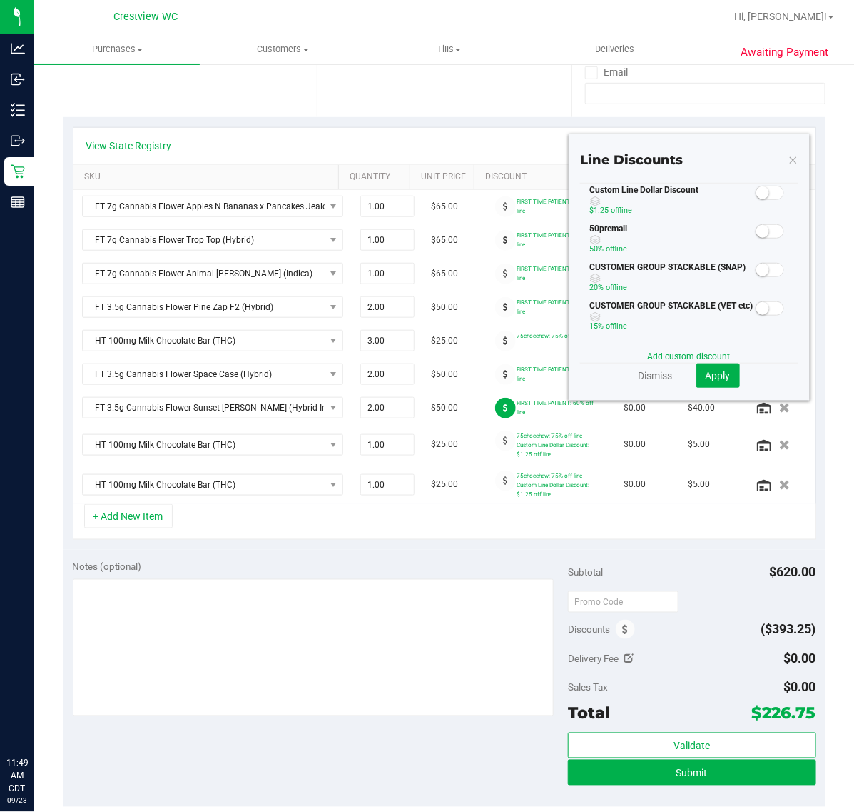
click at [760, 231] on span at bounding box center [770, 231] width 29 height 14
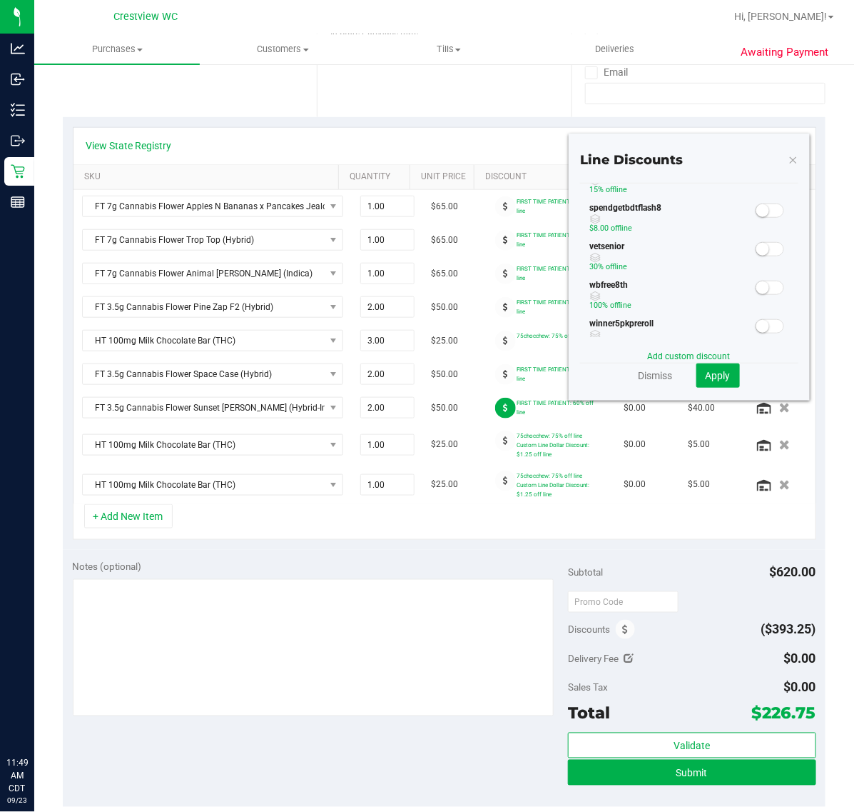
scroll to position [446, 0]
click at [712, 372] on span "Apply" at bounding box center [718, 375] width 25 height 11
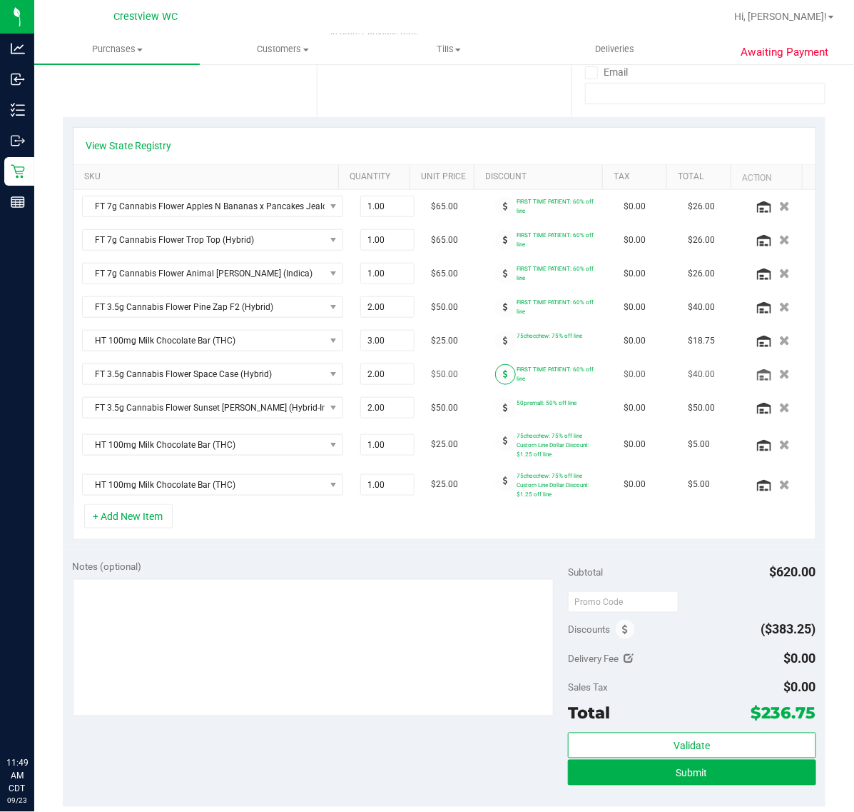
click at [503, 377] on icon at bounding box center [505, 374] width 5 height 9
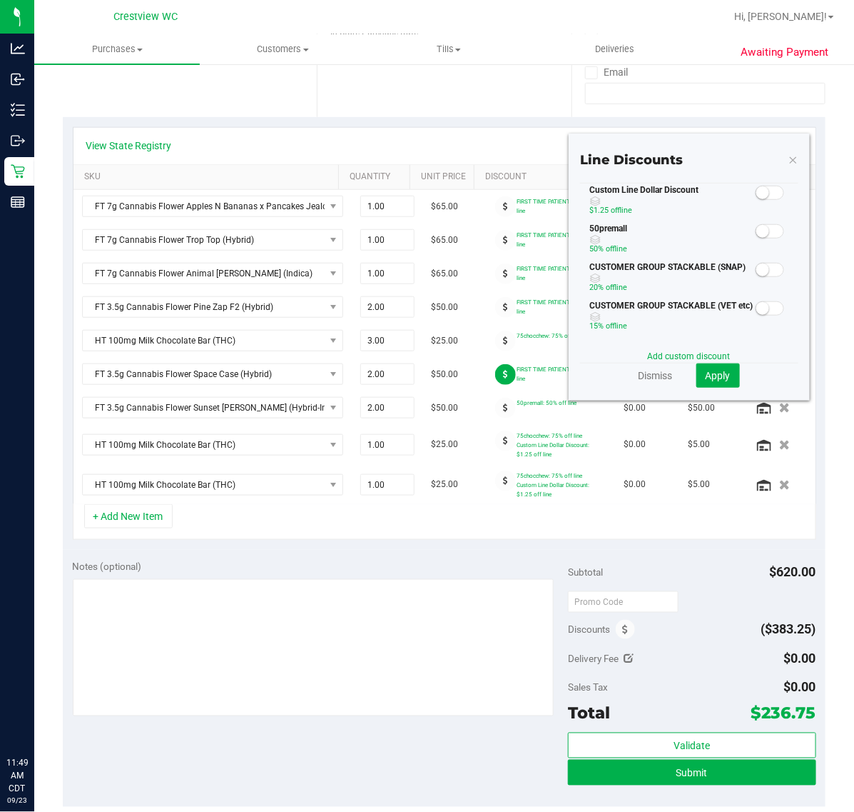
click at [758, 233] on span at bounding box center [770, 231] width 29 height 14
click at [721, 376] on button "Apply" at bounding box center [719, 375] width 44 height 24
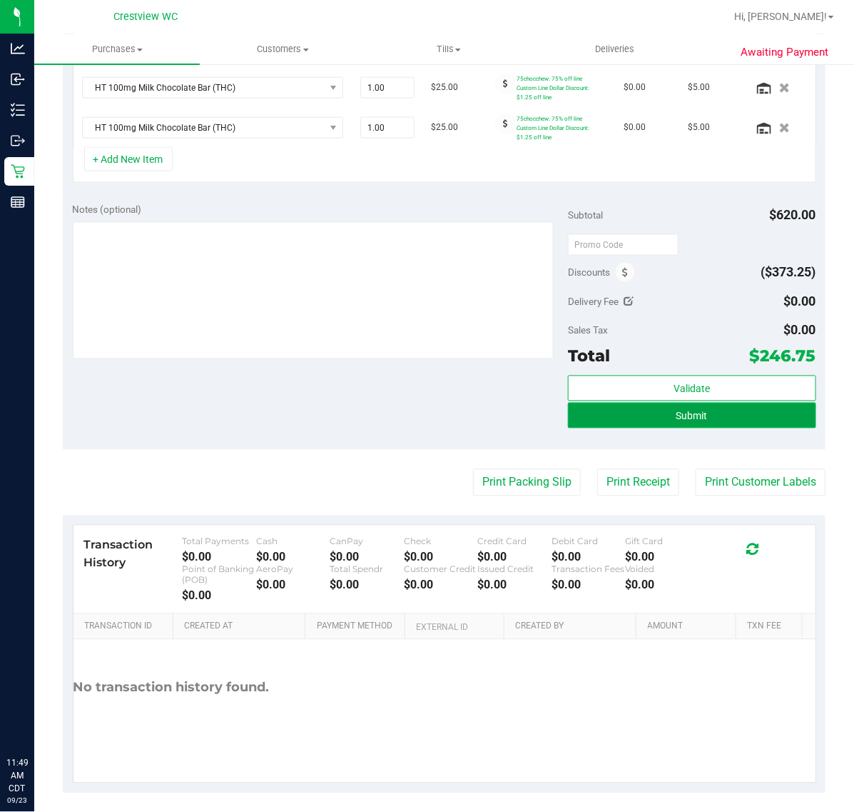
click at [693, 415] on button "Submit" at bounding box center [692, 416] width 248 height 26
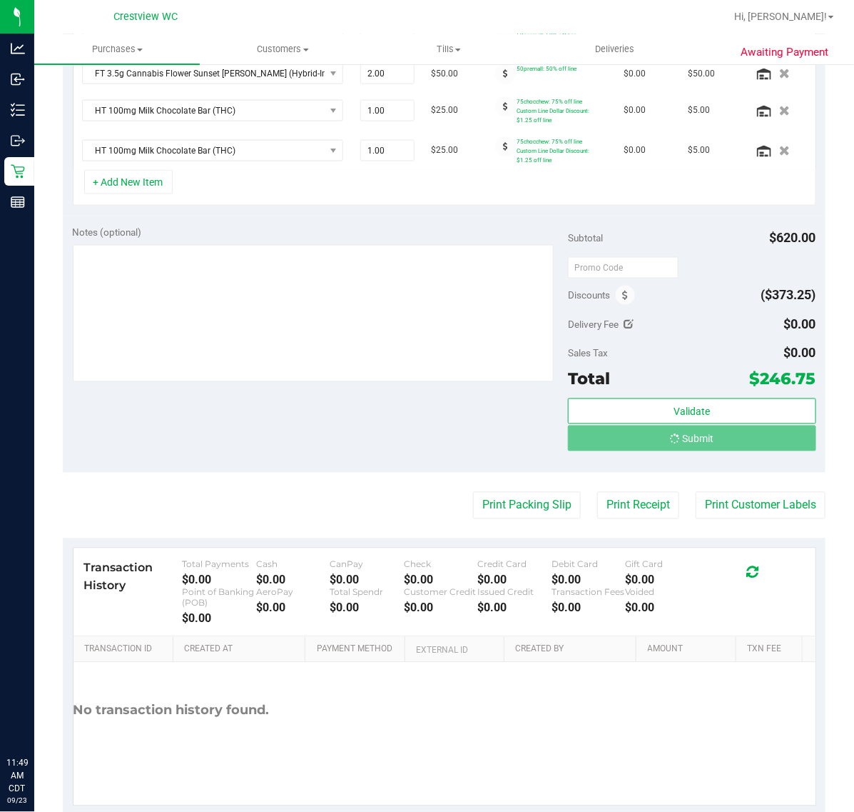
scroll to position [580, 0]
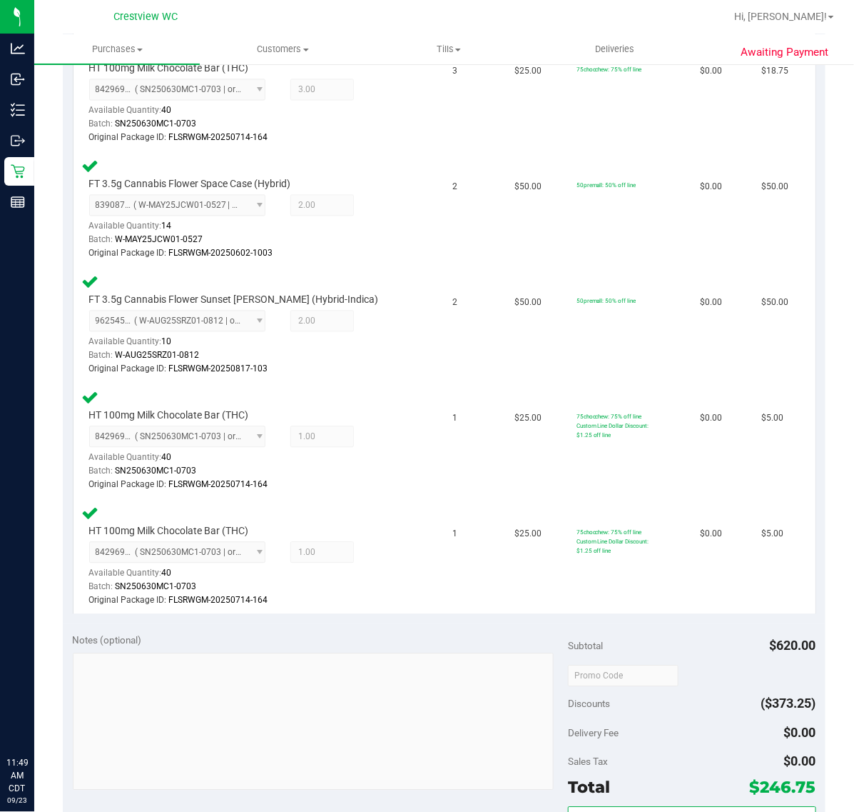
scroll to position [1071, 0]
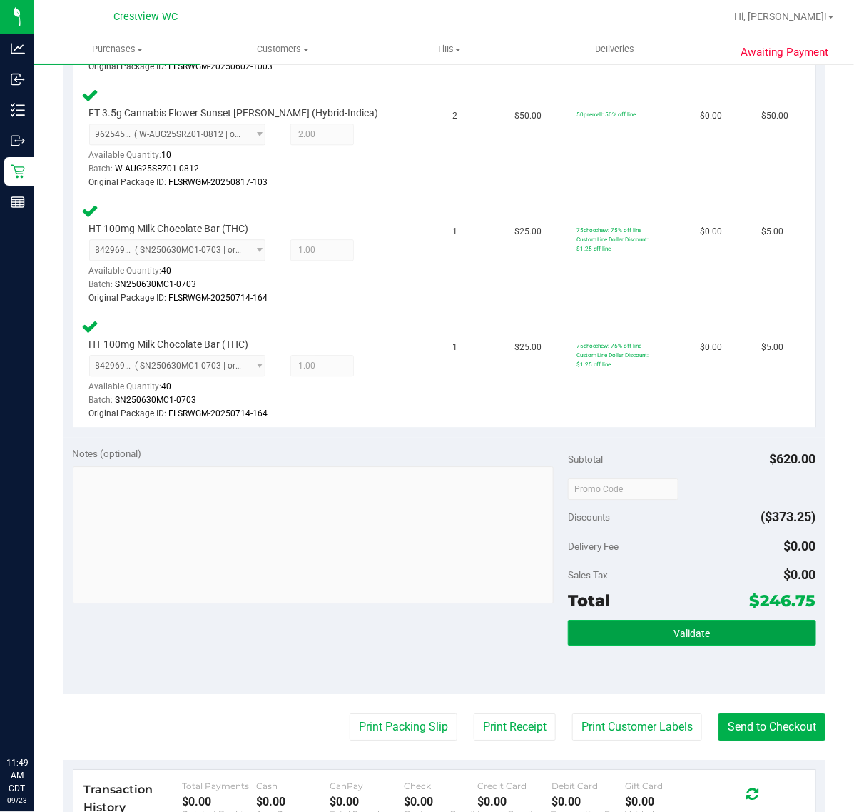
click at [739, 641] on button "Validate" at bounding box center [692, 633] width 248 height 26
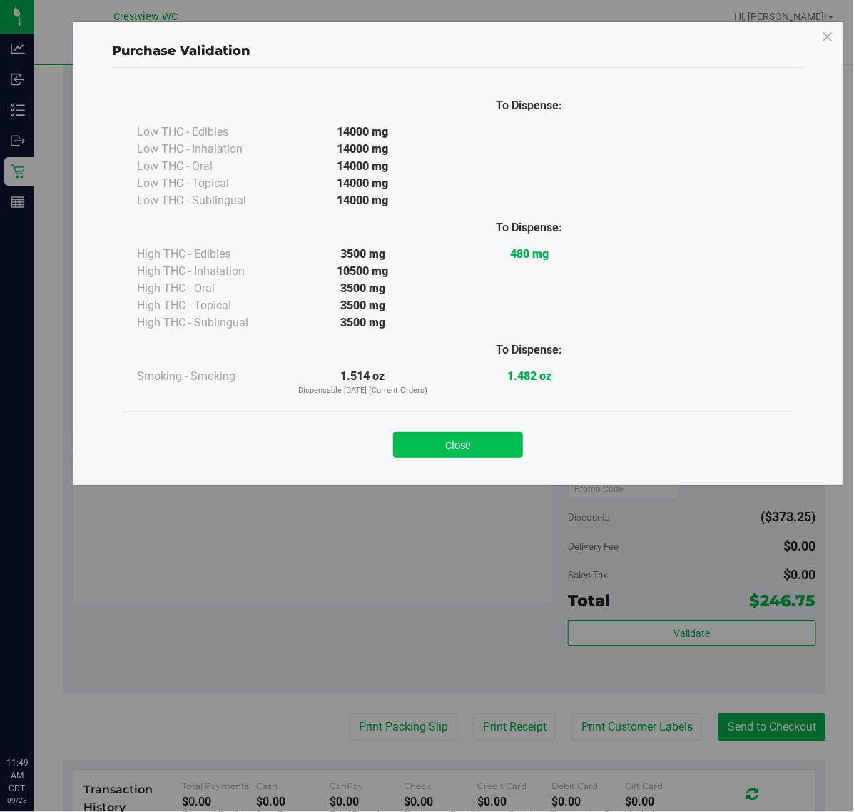
click at [440, 447] on button "Close" at bounding box center [458, 445] width 130 height 26
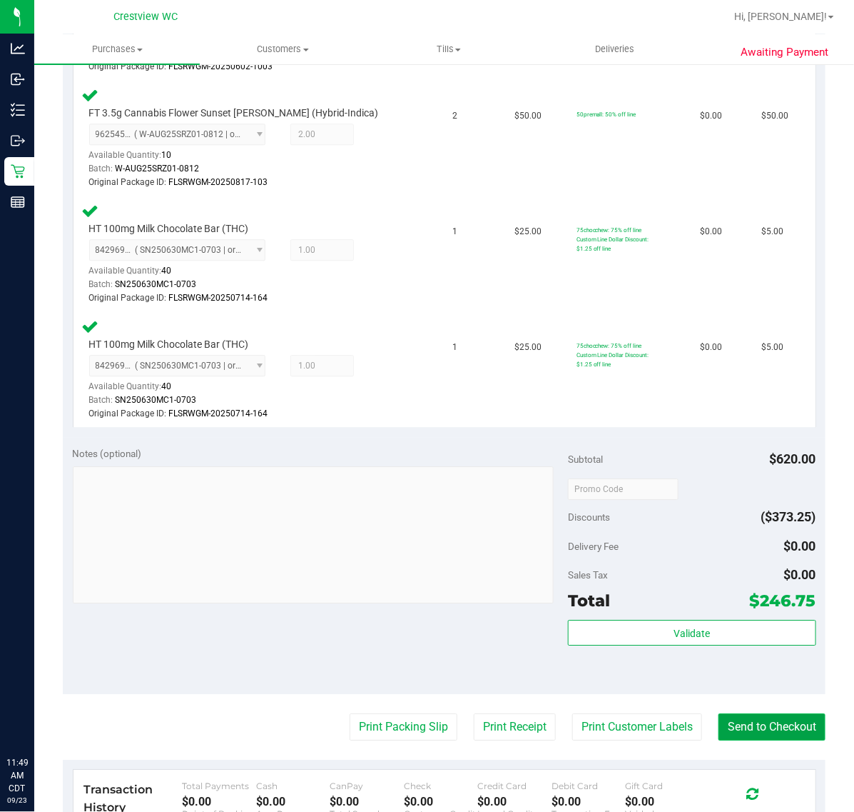
click at [749, 737] on button "Send to Checkout" at bounding box center [772, 726] width 107 height 27
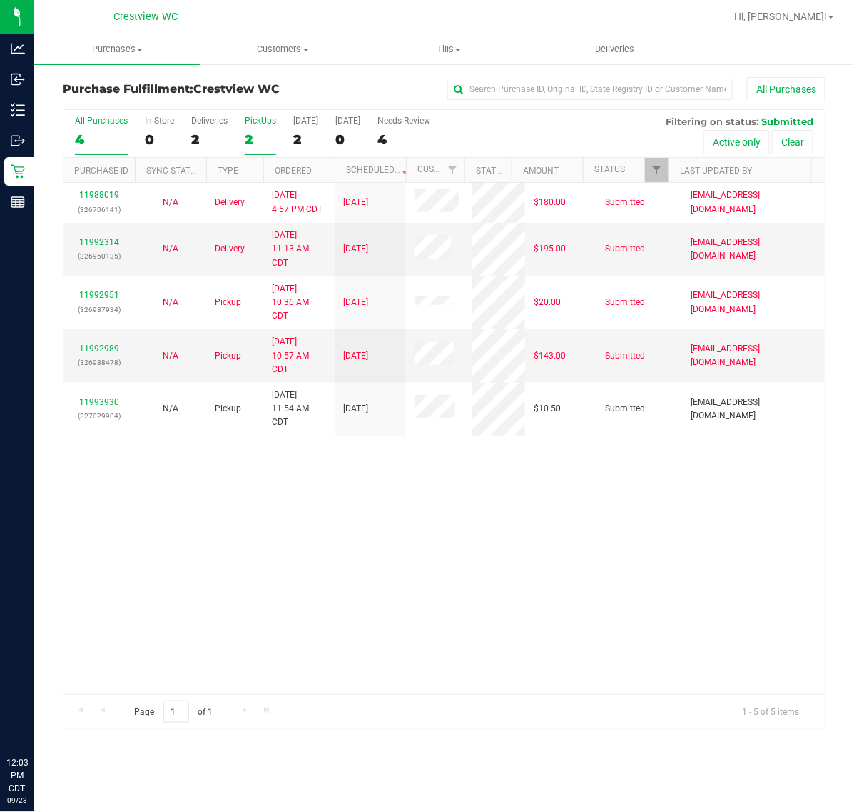
click at [256, 120] on div "PickUps" at bounding box center [260, 121] width 31 height 10
click at [0, 0] on input "PickUps 2" at bounding box center [0, 0] width 0 height 0
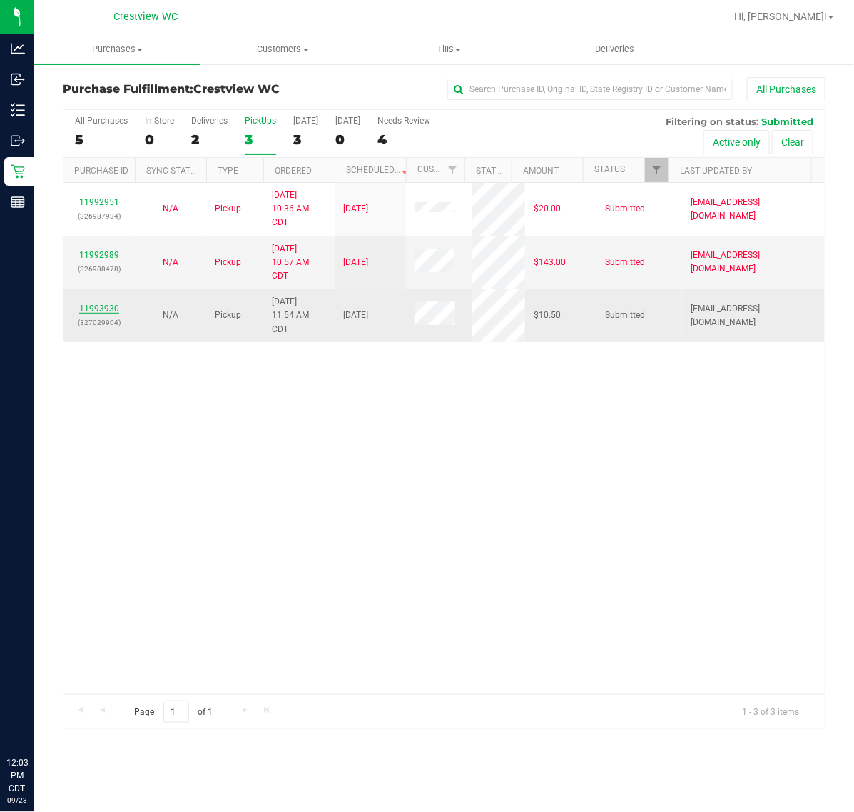
click at [112, 311] on link "11993930" at bounding box center [99, 308] width 40 height 10
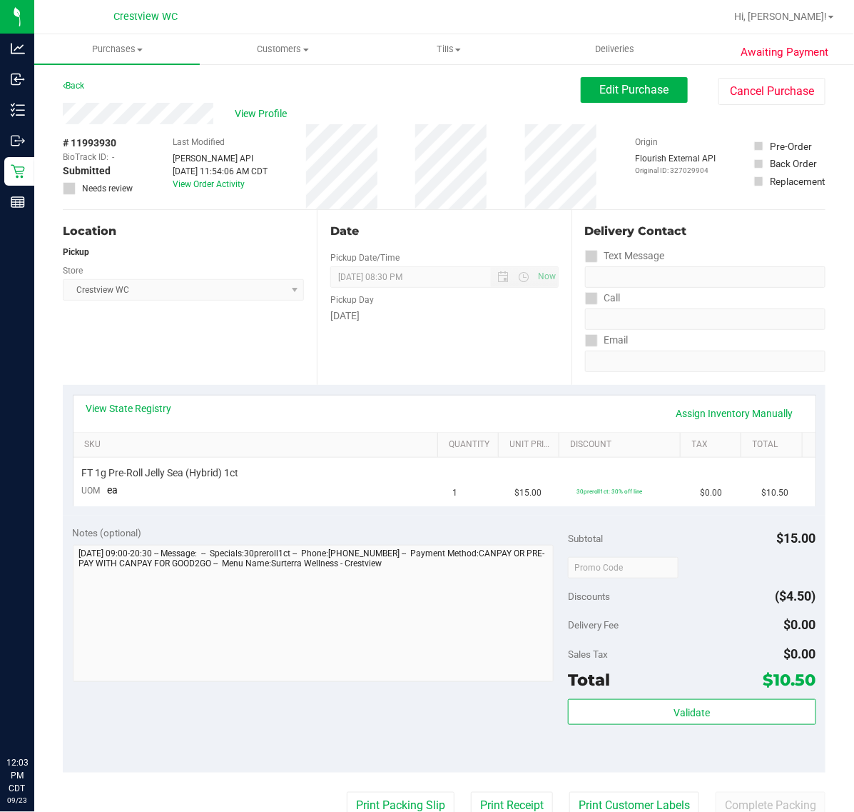
click at [173, 346] on div "Location Pickup Store Crestview WC Select Store [PERSON_NAME][GEOGRAPHIC_DATA] …" at bounding box center [190, 297] width 254 height 175
click at [209, 369] on div "Location Pickup Store Crestview WC Select Store [PERSON_NAME][GEOGRAPHIC_DATA] …" at bounding box center [190, 297] width 254 height 175
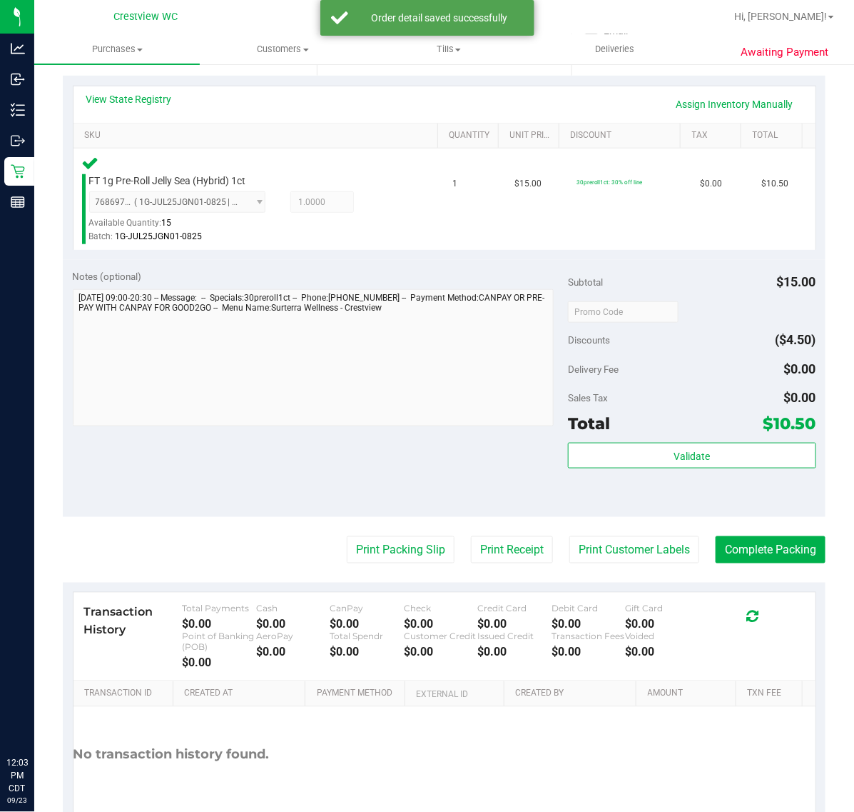
scroll to position [311, 0]
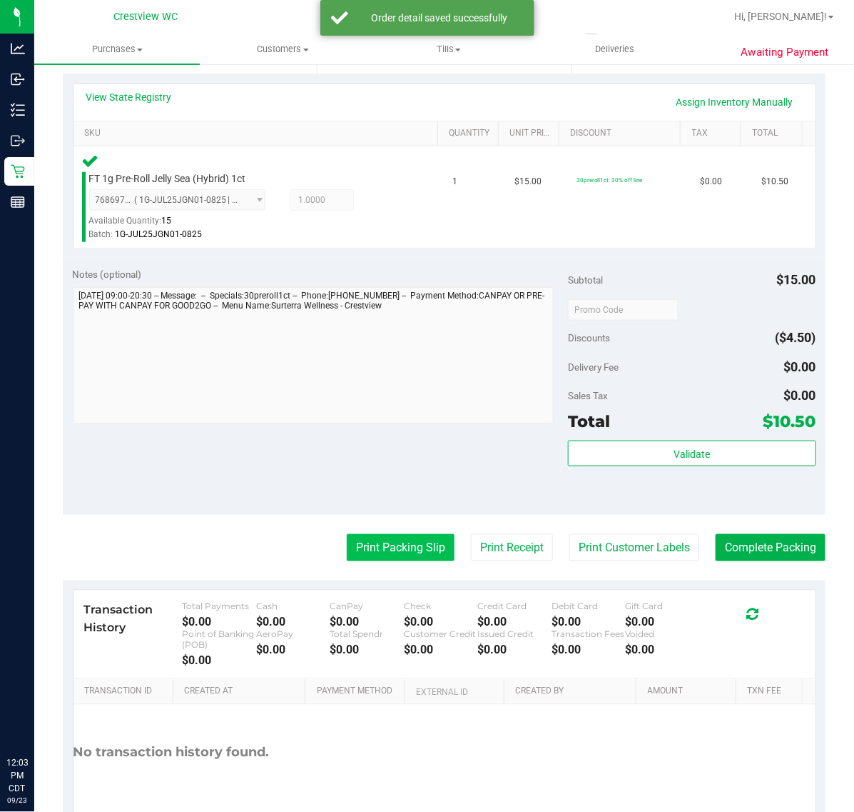
click at [379, 545] on button "Print Packing Slip" at bounding box center [401, 547] width 108 height 27
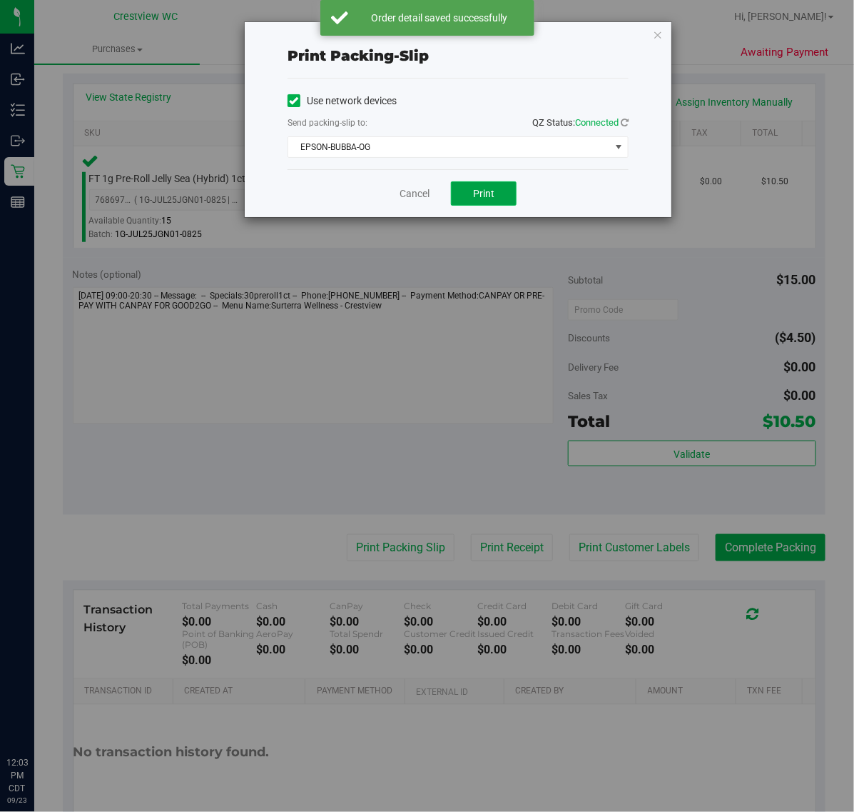
click at [492, 194] on span "Print" at bounding box center [483, 193] width 21 height 11
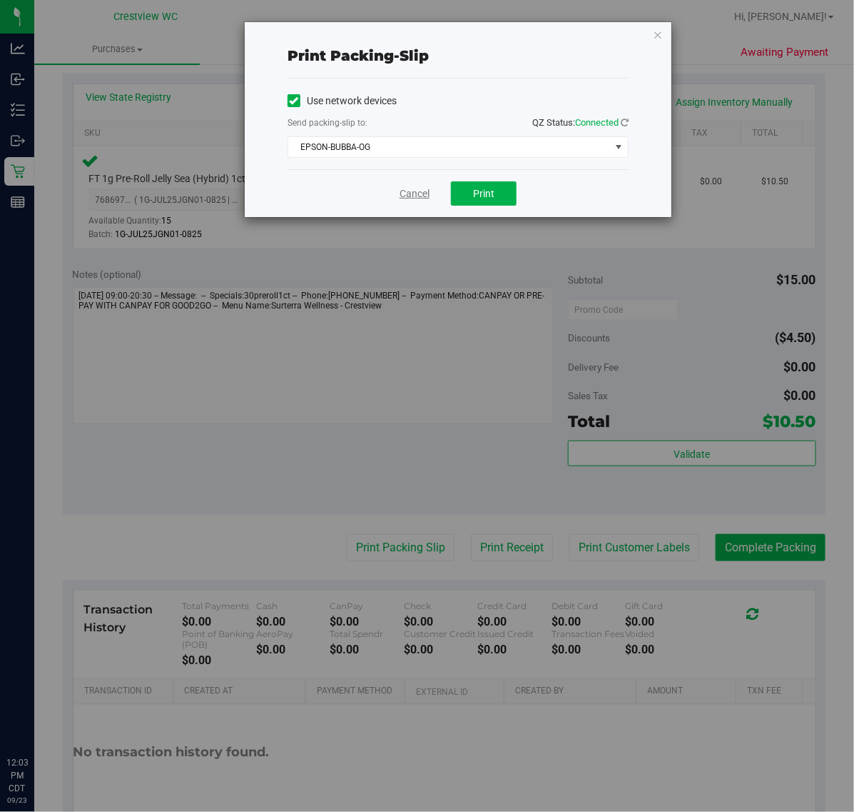
click at [407, 191] on link "Cancel" at bounding box center [415, 193] width 30 height 15
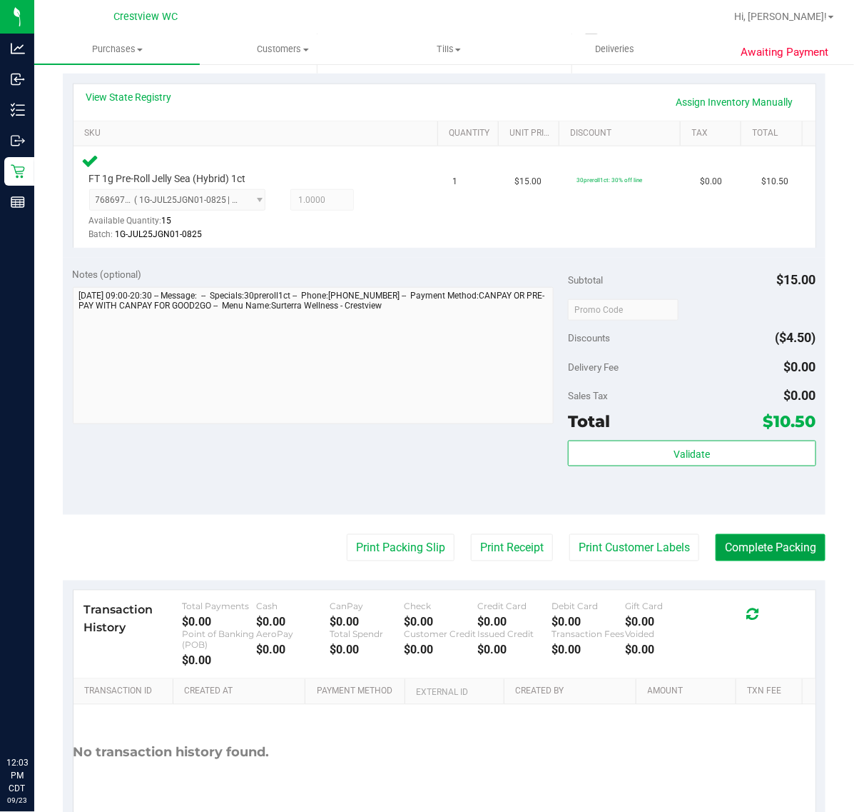
click at [757, 537] on button "Complete Packing" at bounding box center [771, 547] width 110 height 27
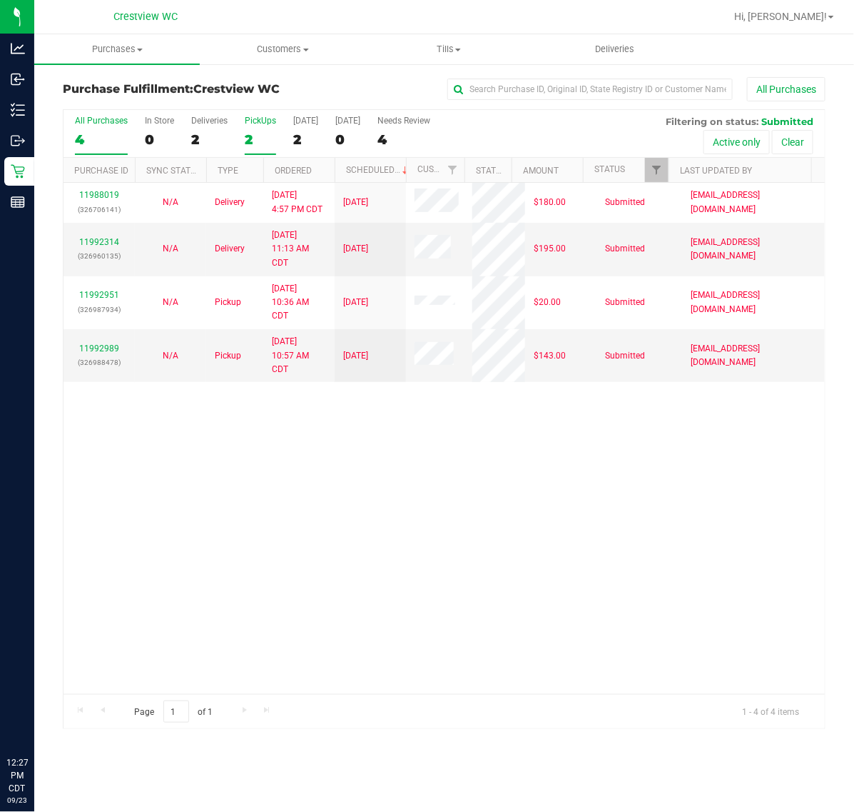
click at [251, 128] on label "PickUps 2" at bounding box center [260, 135] width 31 height 39
click at [0, 0] on input "PickUps 2" at bounding box center [0, 0] width 0 height 0
